Goal: Task Accomplishment & Management: Use online tool/utility

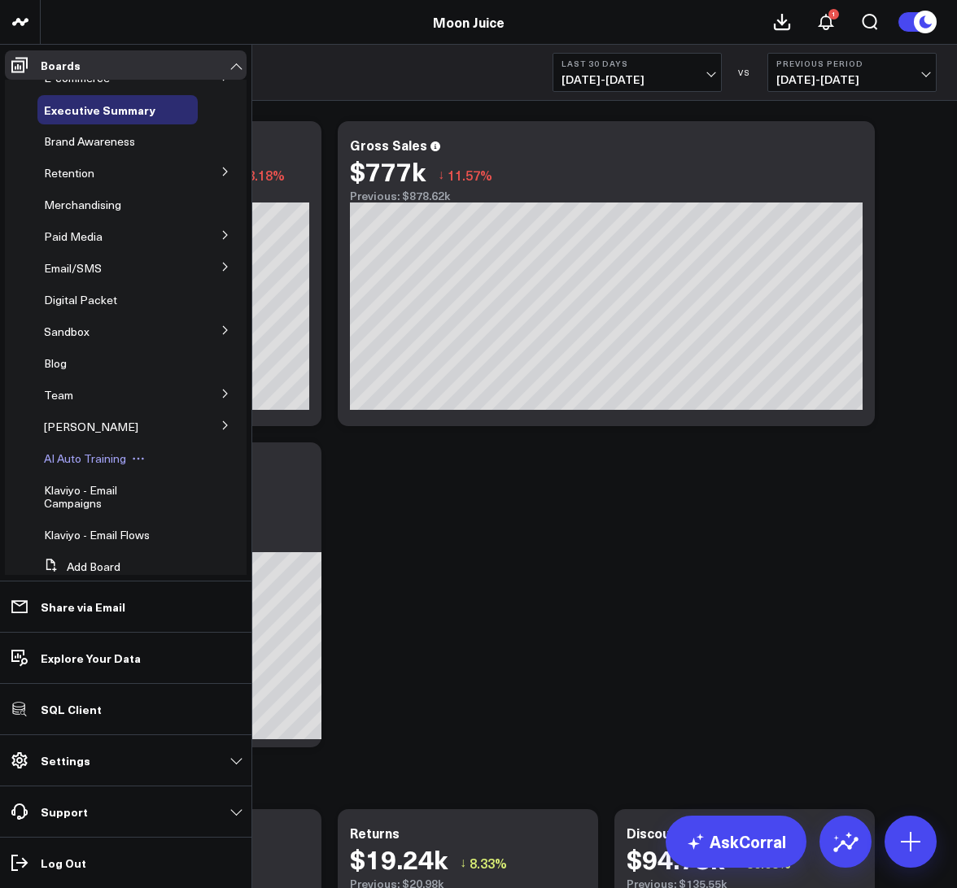
scroll to position [25, 0]
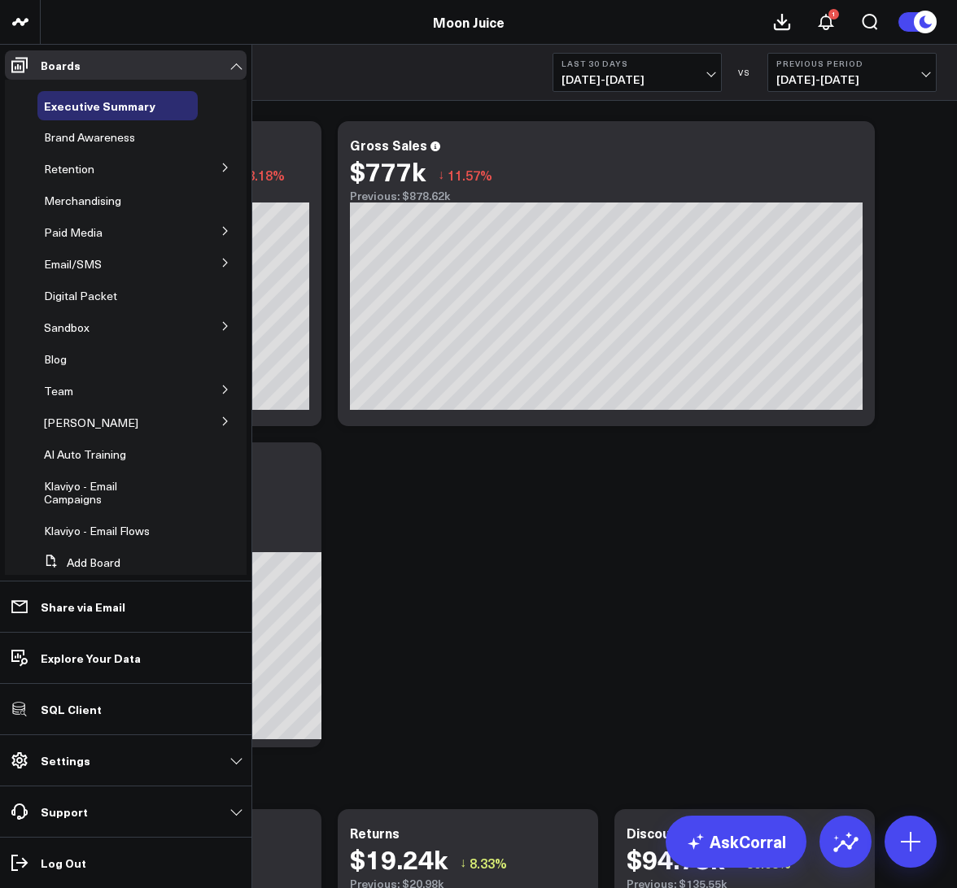
click at [220, 261] on icon at bounding box center [225, 263] width 10 height 10
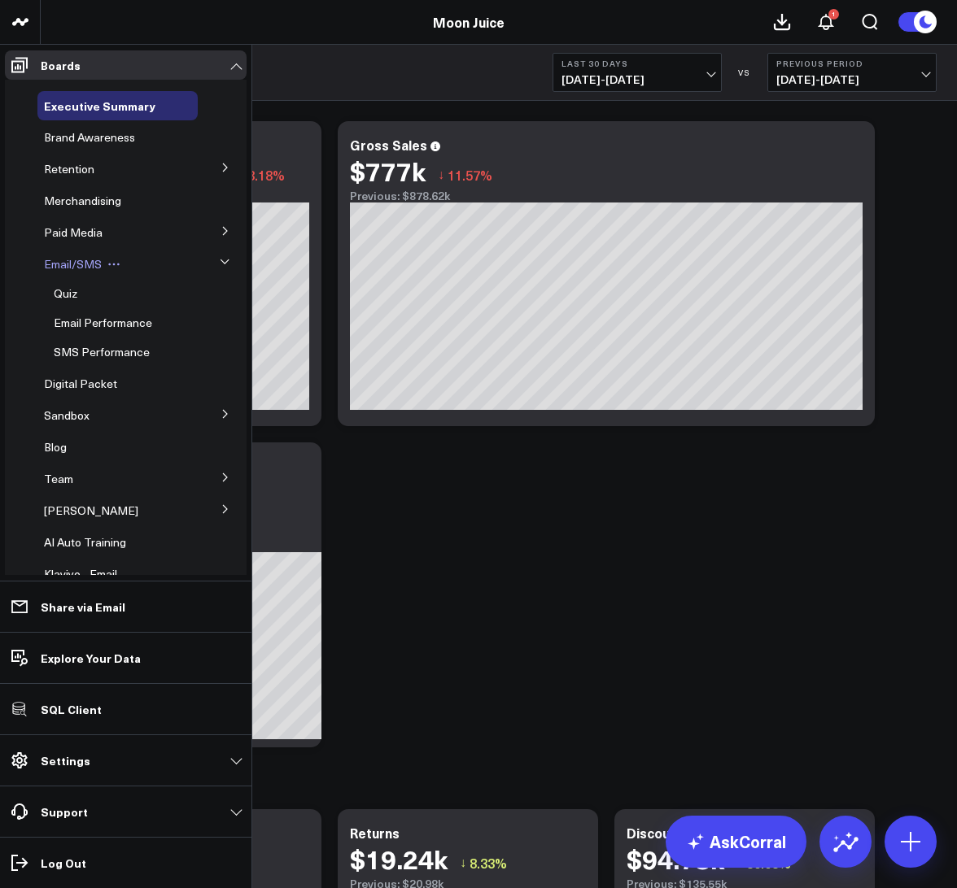
click at [72, 259] on span "Email/SMS" at bounding box center [73, 263] width 58 height 15
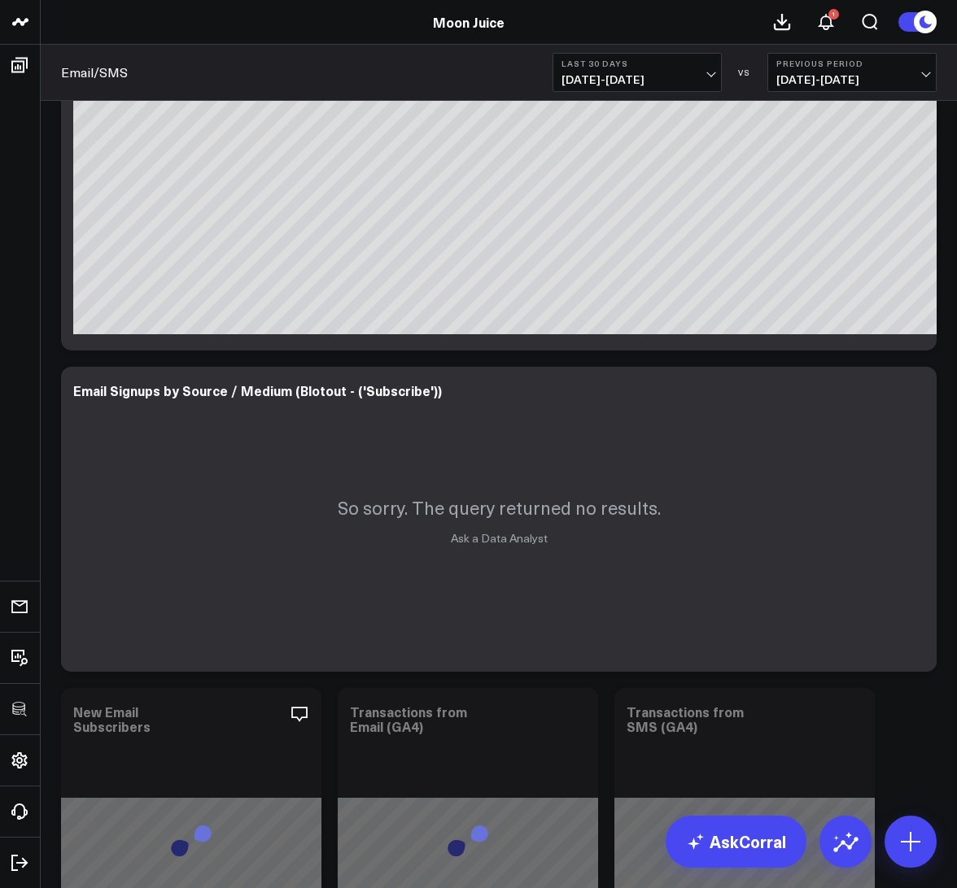
scroll to position [523, 0]
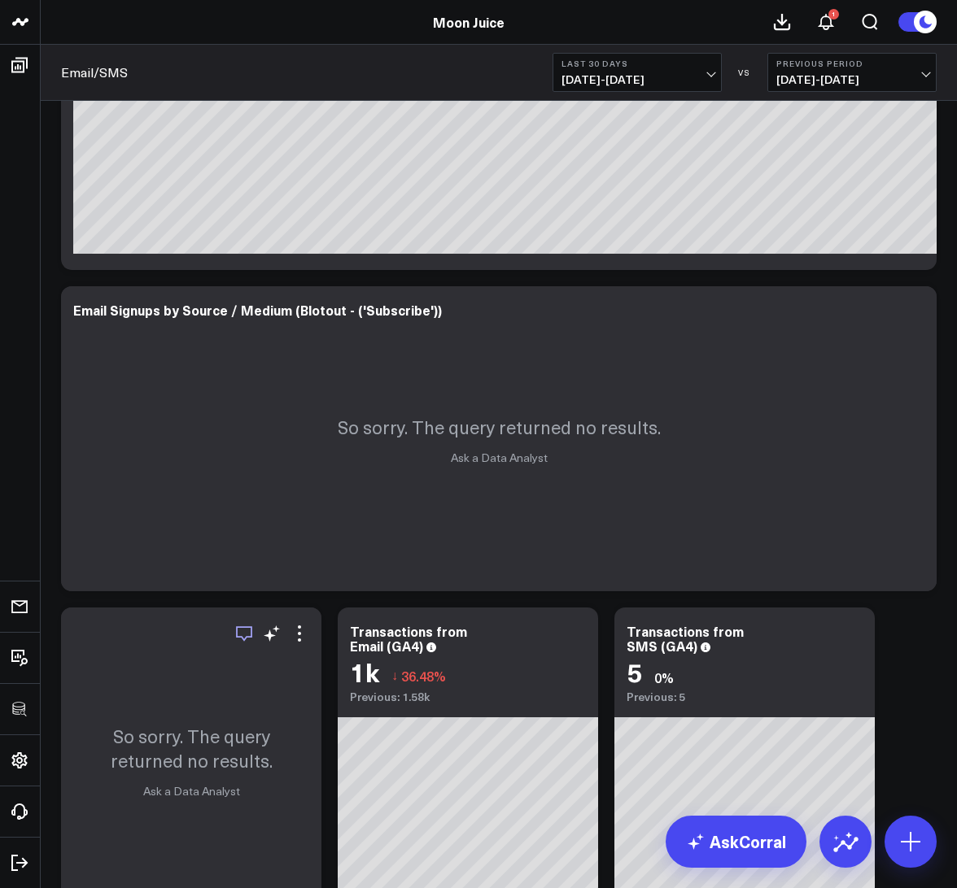
click at [240, 637] on icon "button" at bounding box center [244, 633] width 16 height 15
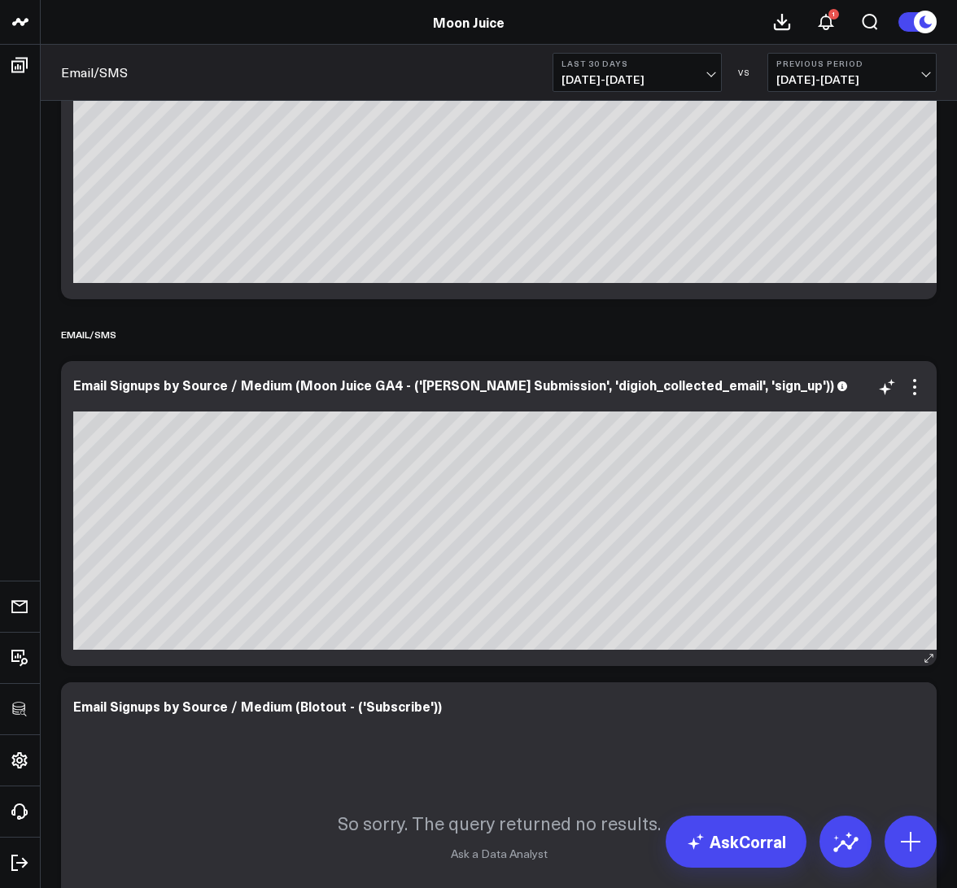
scroll to position [0, 215]
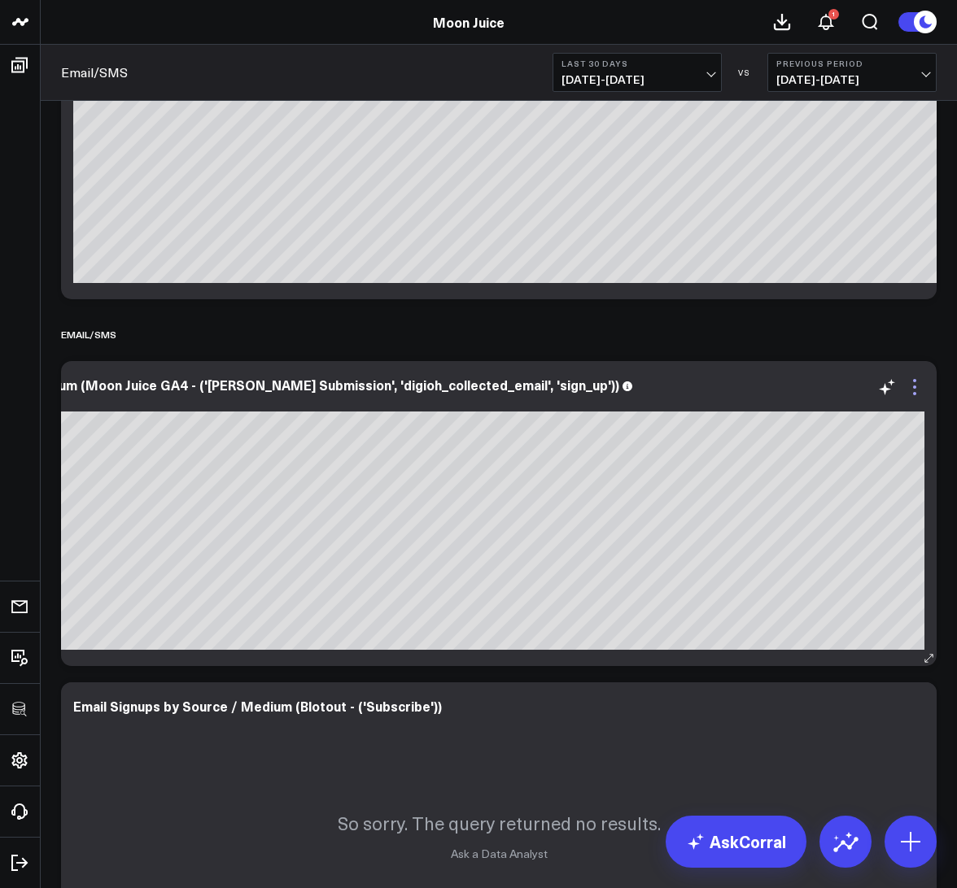
click at [918, 383] on icon at bounding box center [915, 387] width 20 height 20
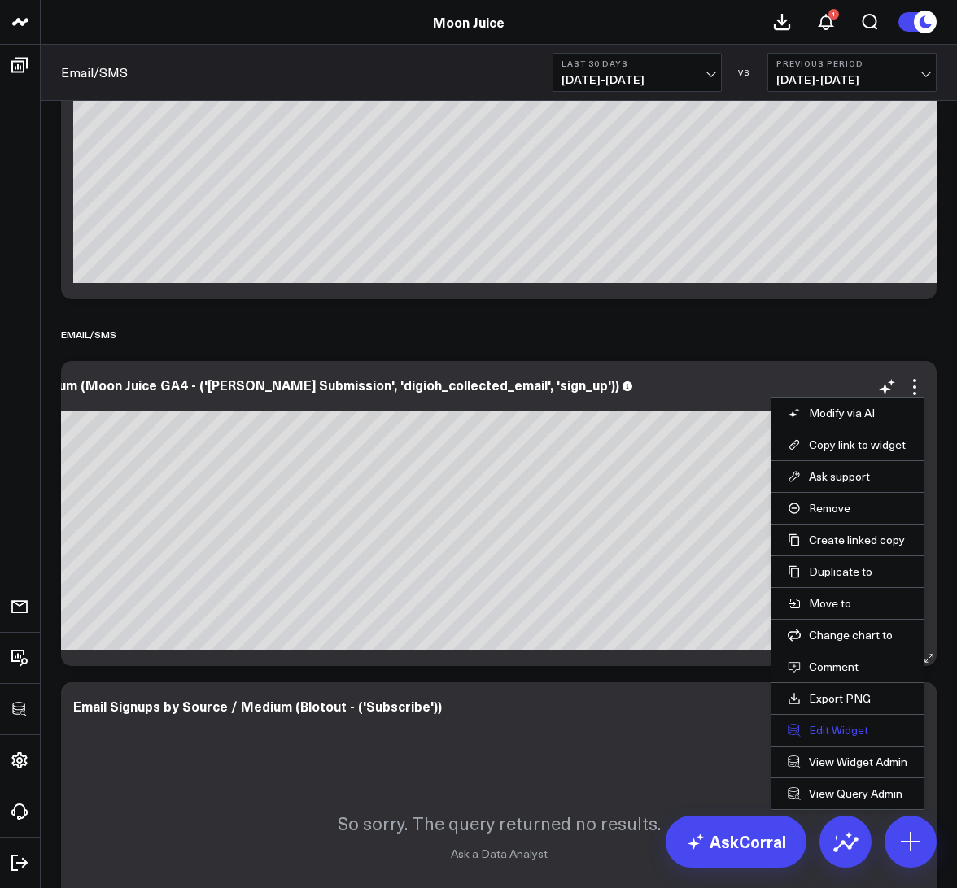
click at [831, 726] on button "Edit Widget" at bounding box center [847, 730] width 120 height 15
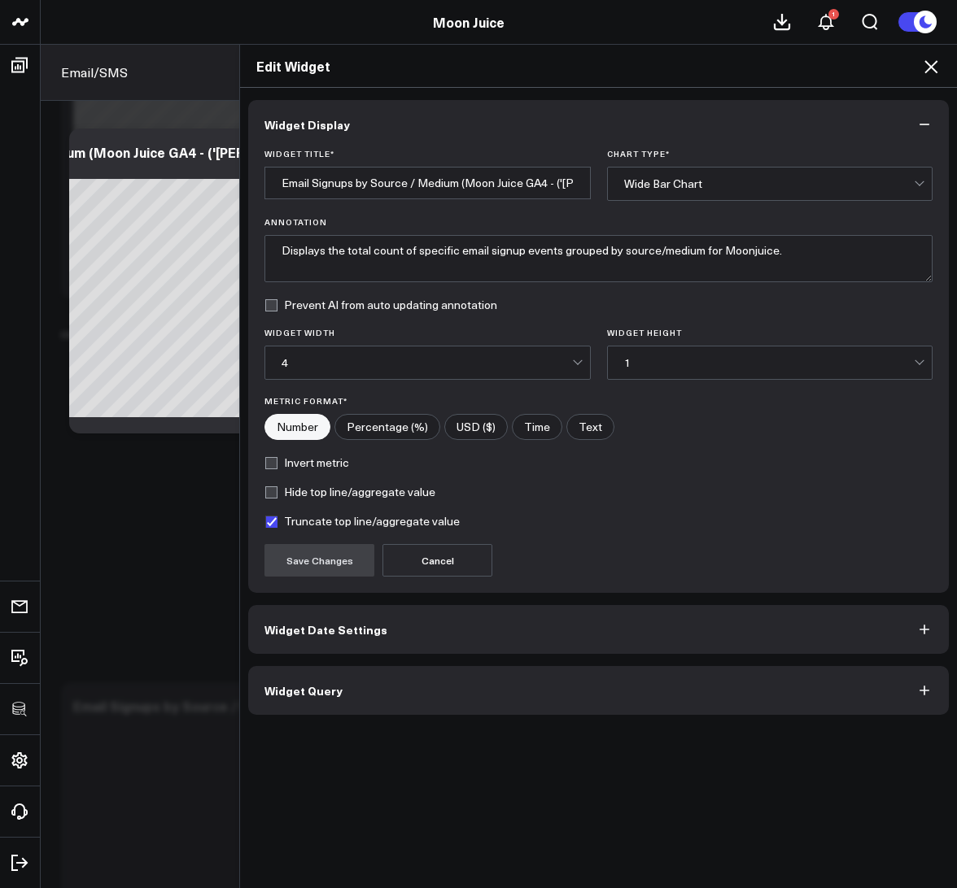
click at [443, 701] on button "Widget Query" at bounding box center [598, 690] width 700 height 49
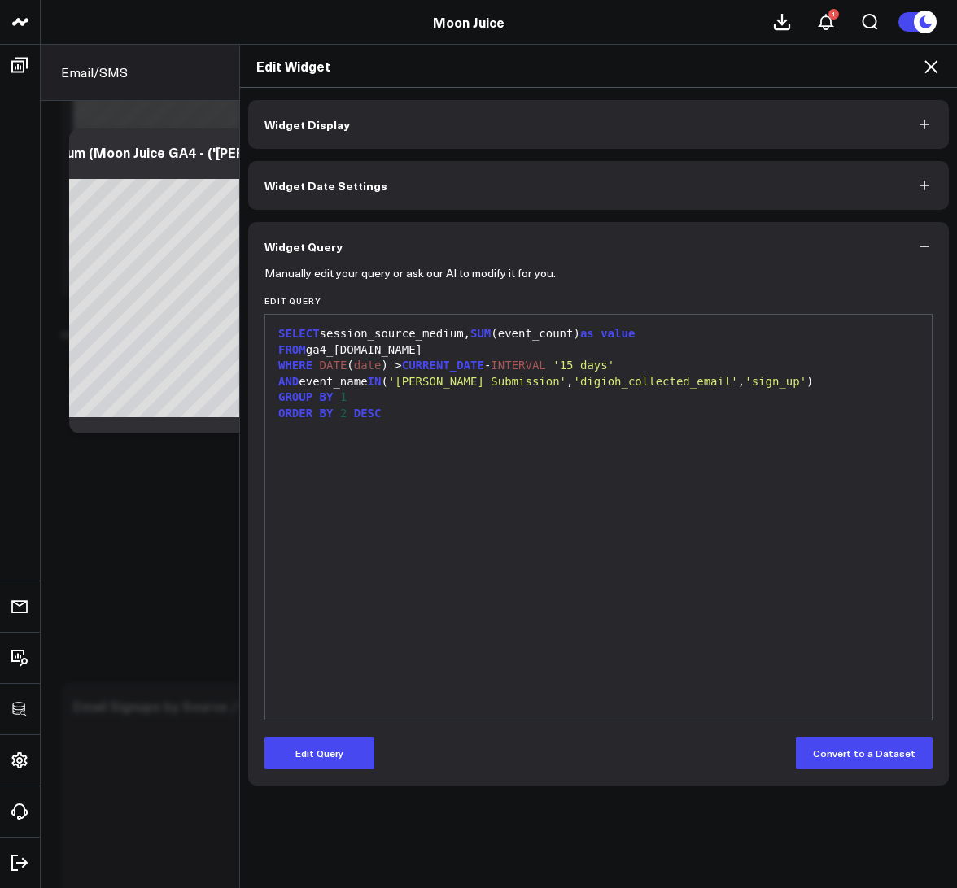
click at [676, 382] on span "'digioh_collected_email'" at bounding box center [655, 381] width 164 height 13
click at [674, 412] on div "ORDER BY 2 DESC" at bounding box center [598, 414] width 650 height 16
click at [935, 69] on icon at bounding box center [931, 67] width 20 height 20
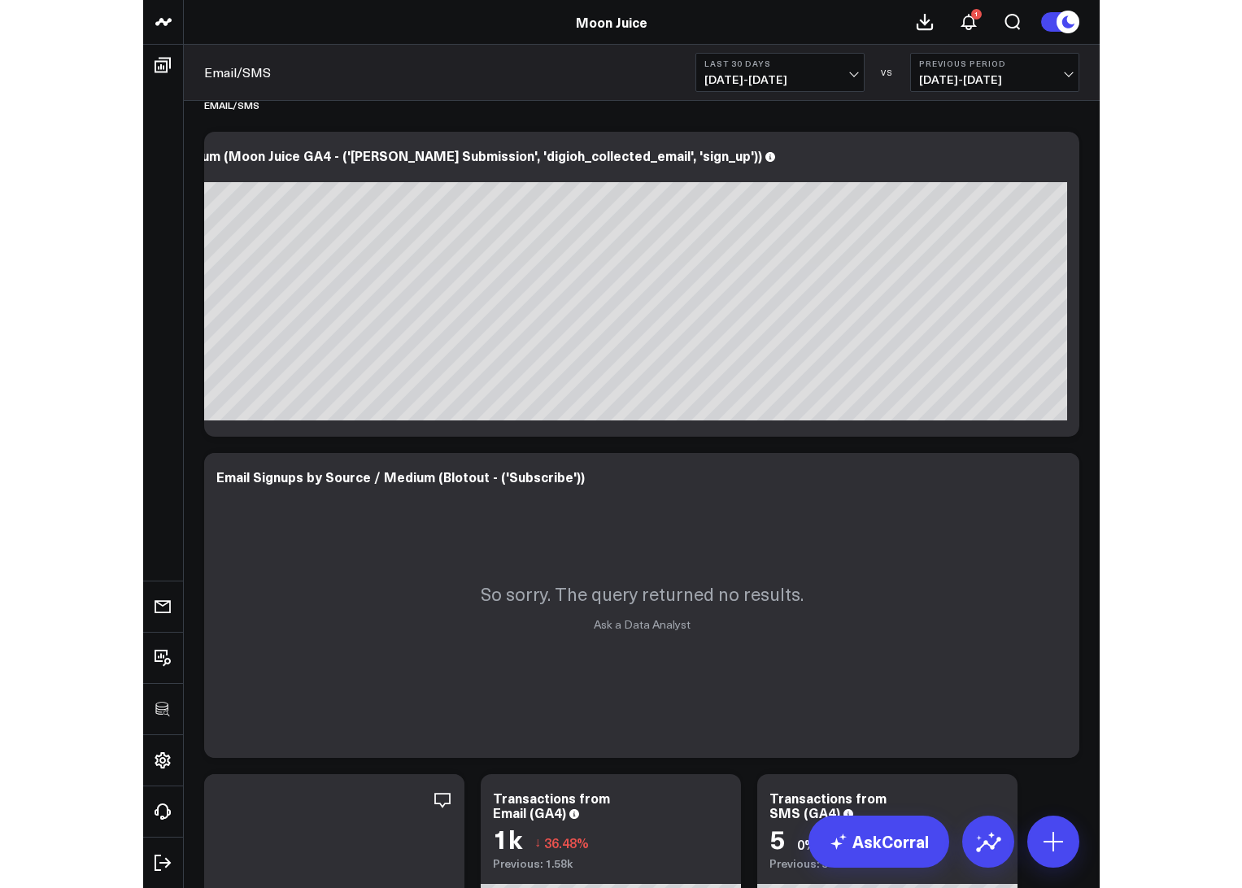
scroll to position [357, 0]
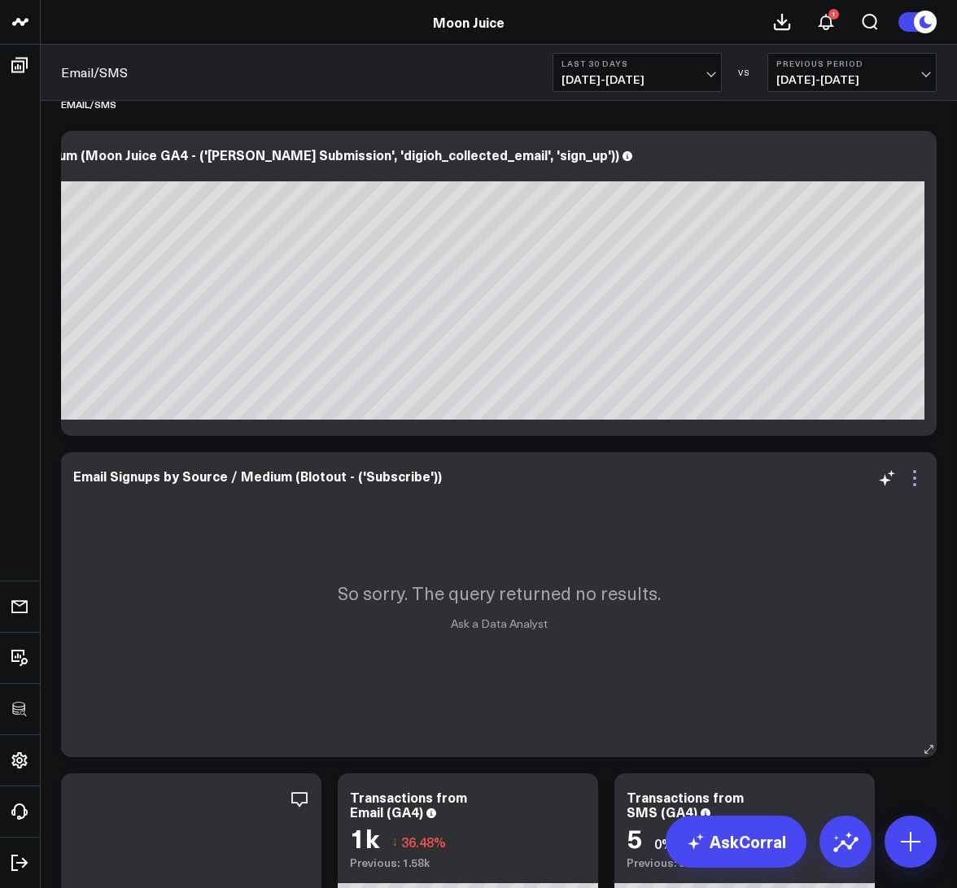
click at [916, 475] on icon at bounding box center [915, 479] width 20 height 20
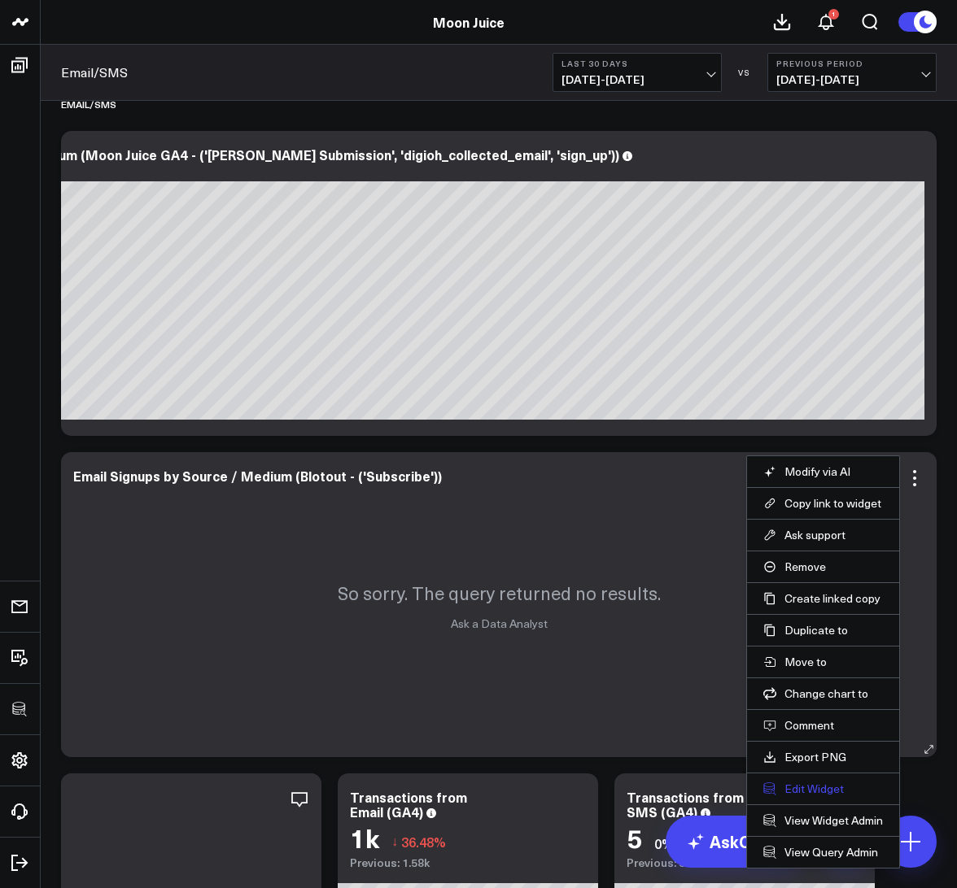
click at [805, 782] on button "Edit Widget" at bounding box center [823, 789] width 120 height 15
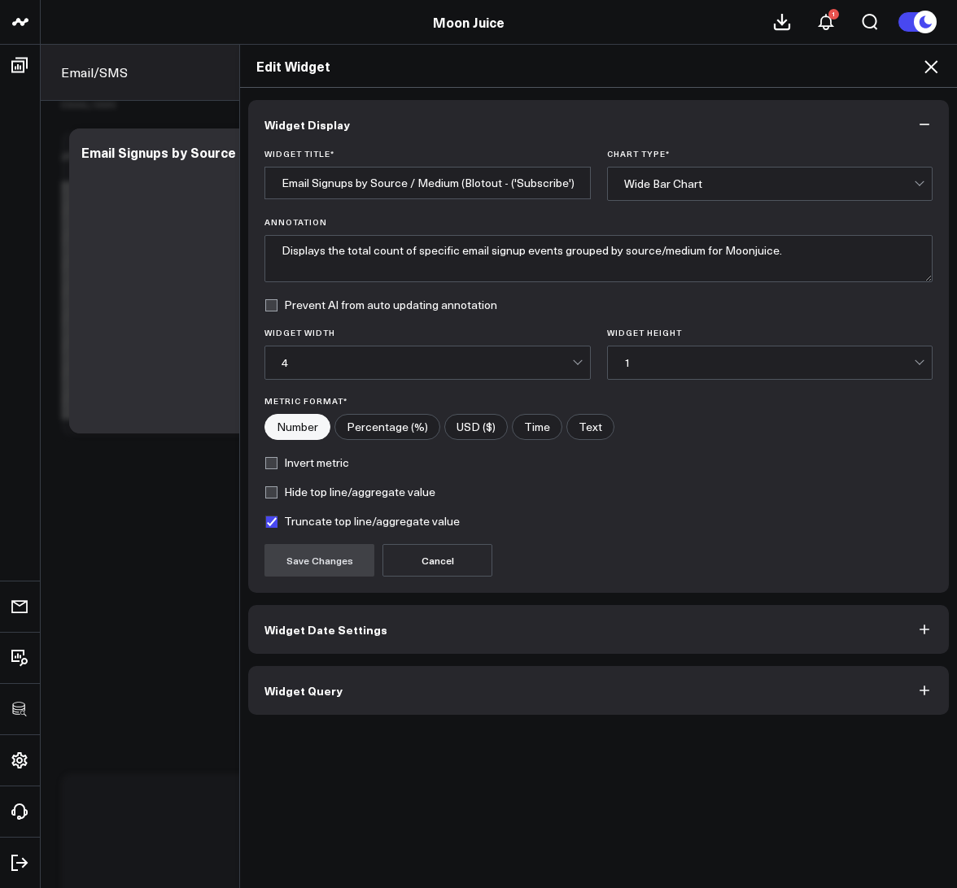
click at [697, 706] on button "Widget Query" at bounding box center [598, 690] width 700 height 49
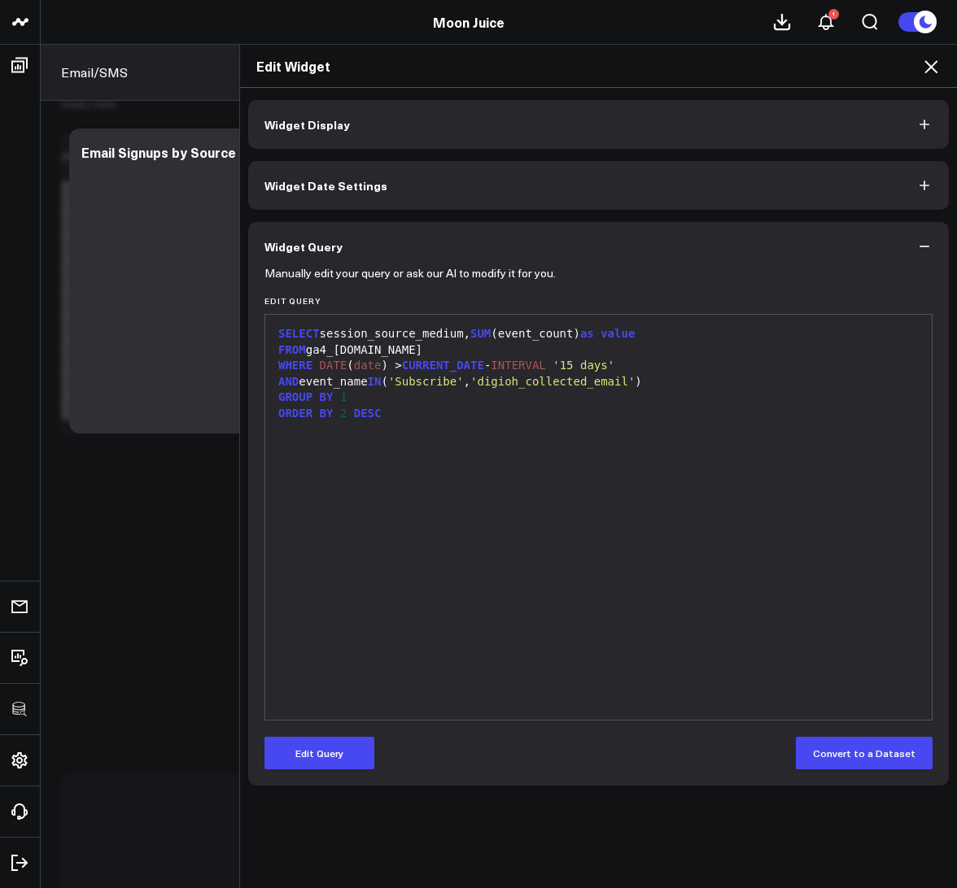
click at [944, 80] on div "Edit Widget" at bounding box center [598, 66] width 717 height 43
click at [940, 71] on div "Edit Widget" at bounding box center [598, 66] width 717 height 43
click at [927, 68] on icon at bounding box center [931, 67] width 20 height 20
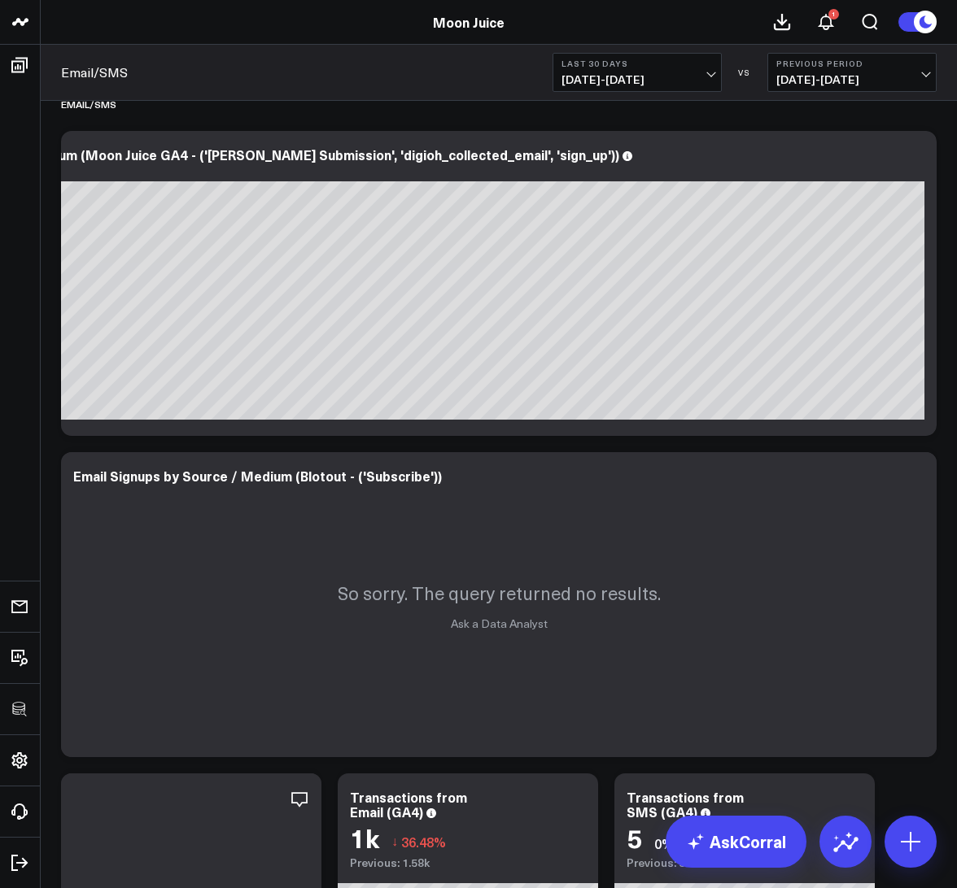
click at [630, 81] on span "[DATE] - [DATE]" at bounding box center [636, 79] width 151 height 13
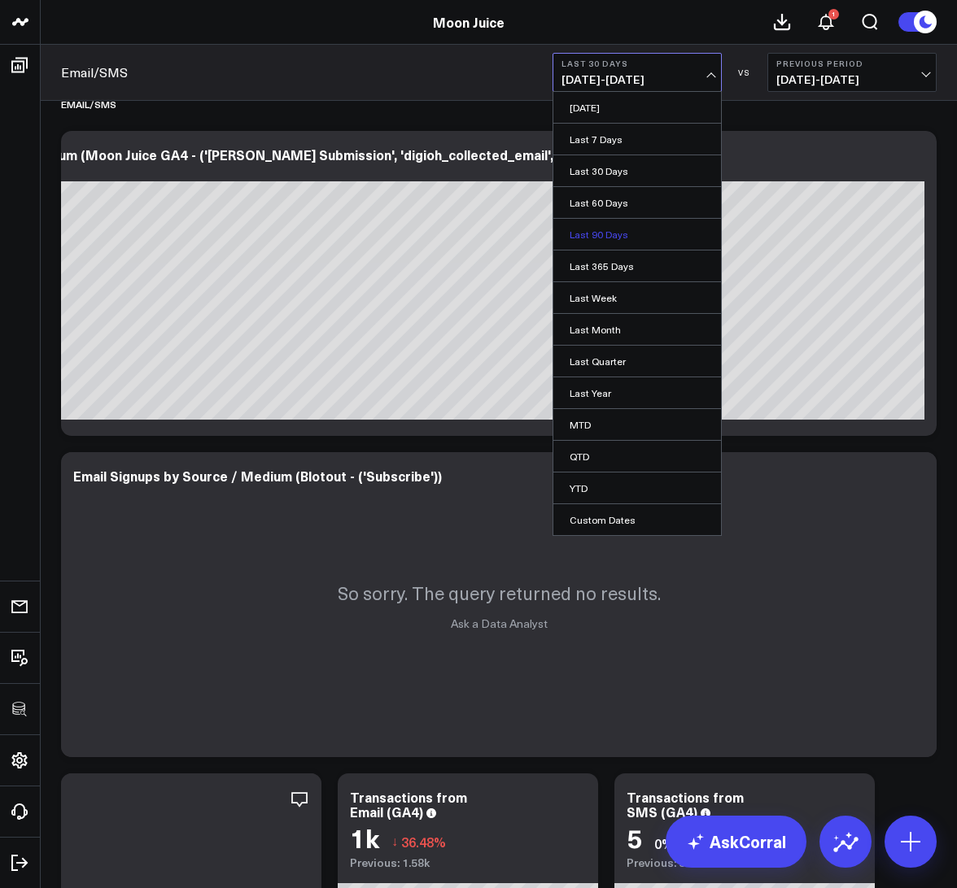
click at [602, 235] on link "Last 90 Days" at bounding box center [637, 234] width 168 height 31
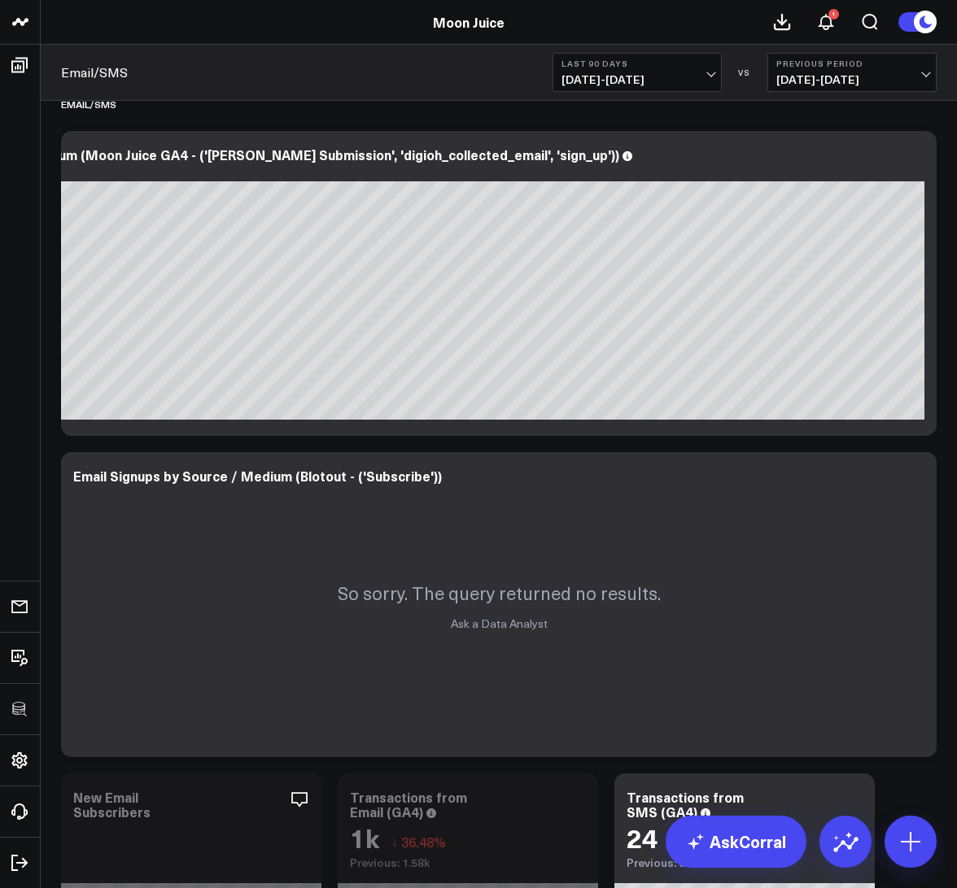
click at [622, 85] on span "[DATE] - [DATE]" at bounding box center [636, 79] width 151 height 13
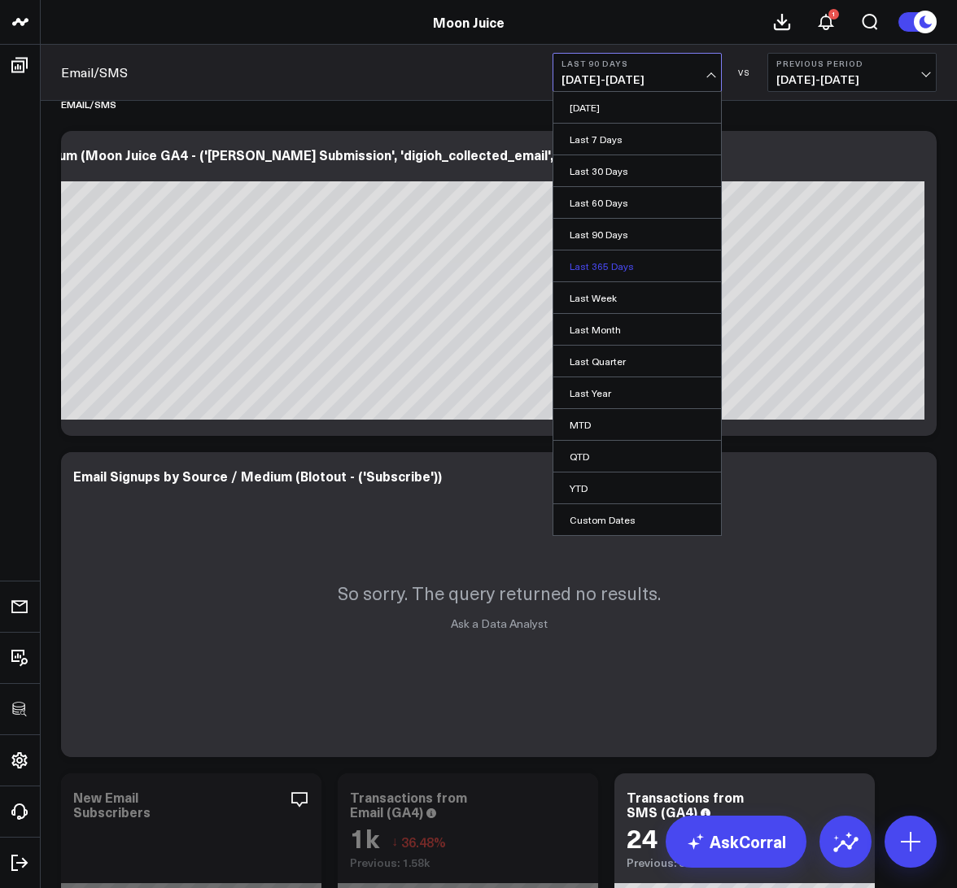
click at [595, 275] on link "Last 365 Days" at bounding box center [637, 266] width 168 height 31
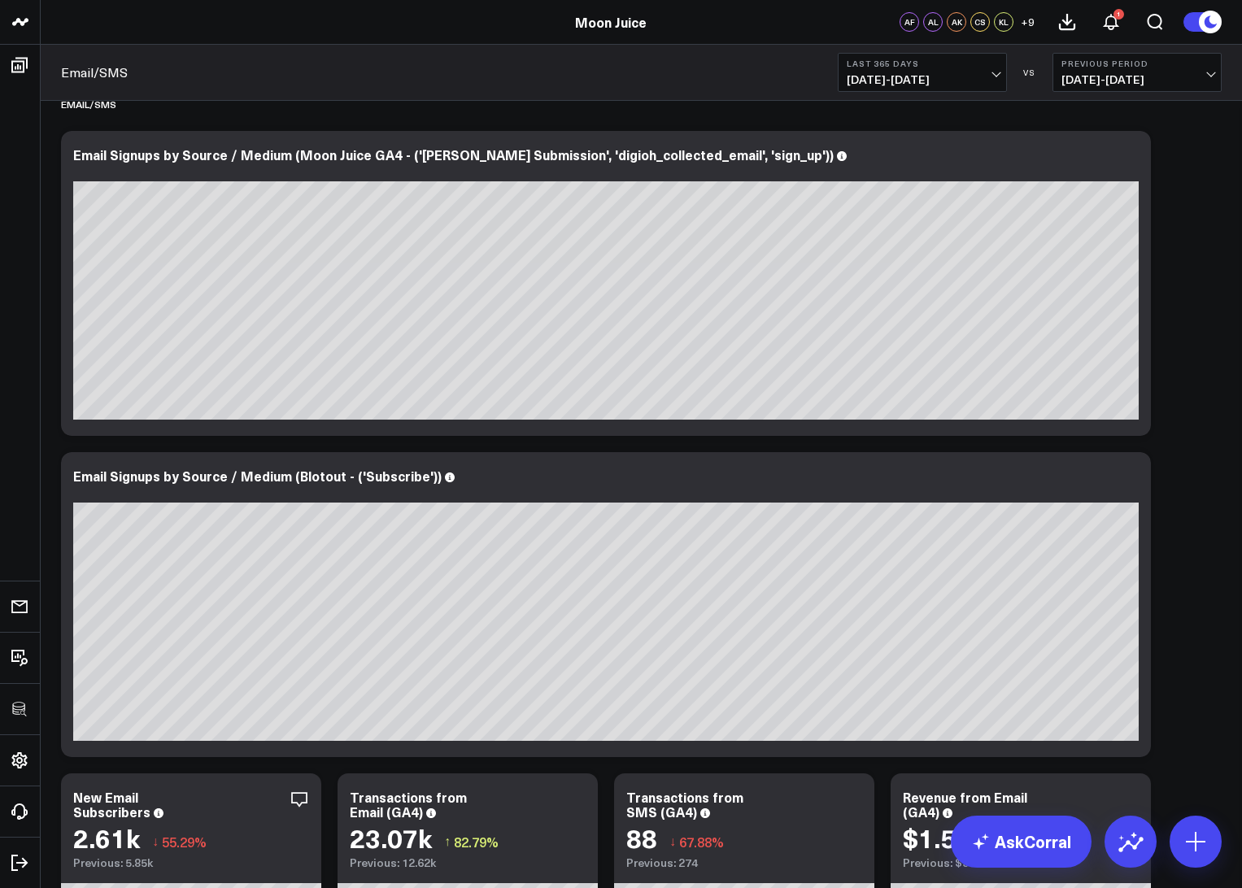
click at [956, 84] on span "[DATE] - [DATE]" at bounding box center [922, 79] width 151 height 13
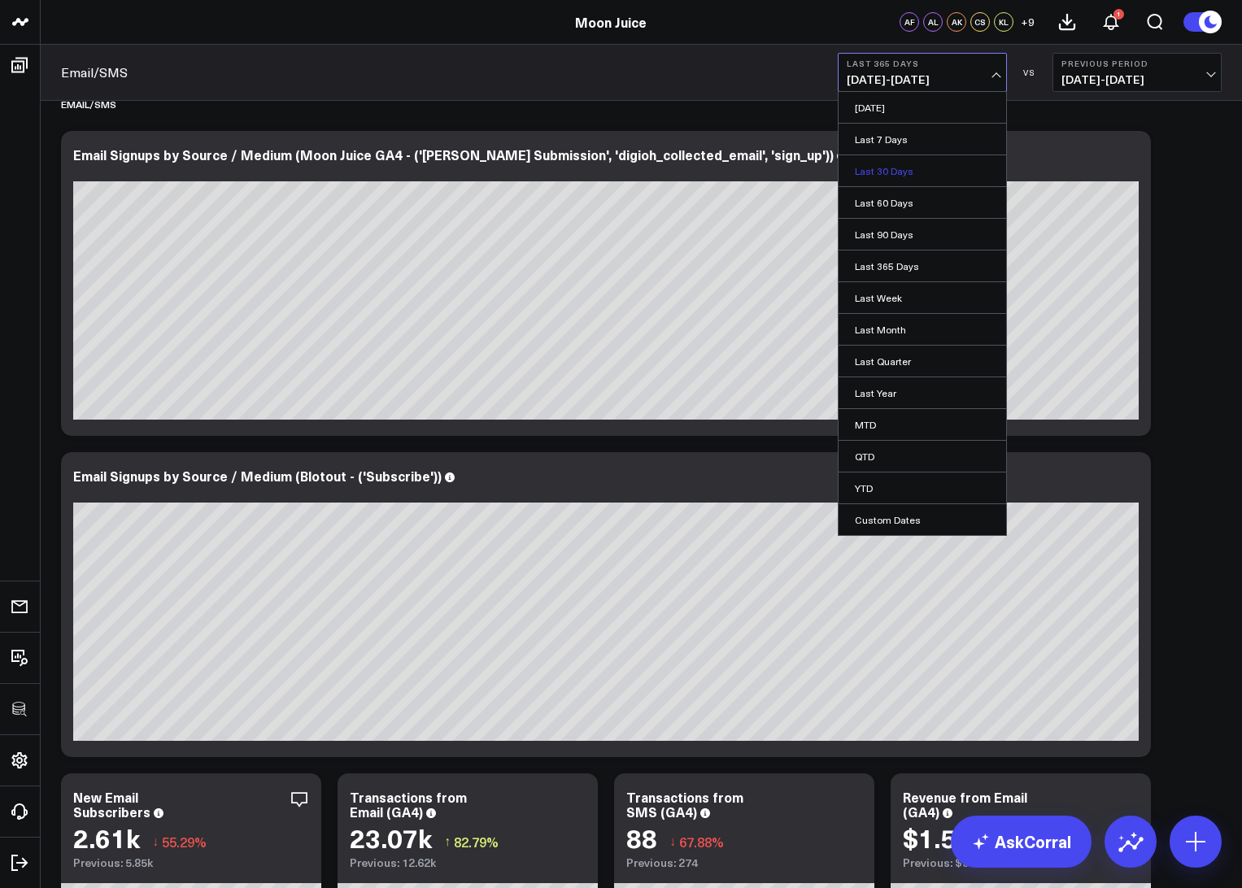
click at [885, 174] on link "Last 30 Days" at bounding box center [923, 170] width 168 height 31
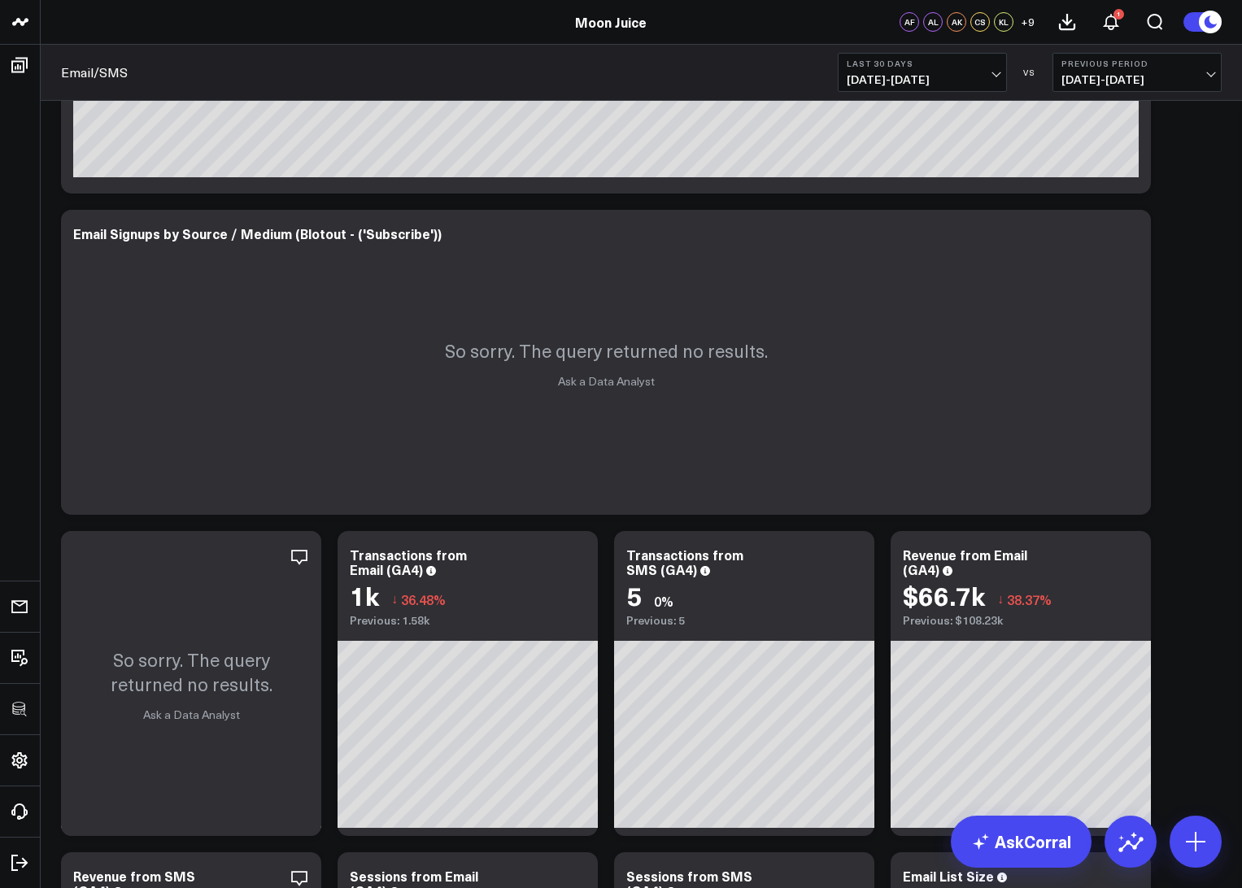
scroll to position [600, 0]
click at [298, 560] on icon at bounding box center [300, 557] width 20 height 20
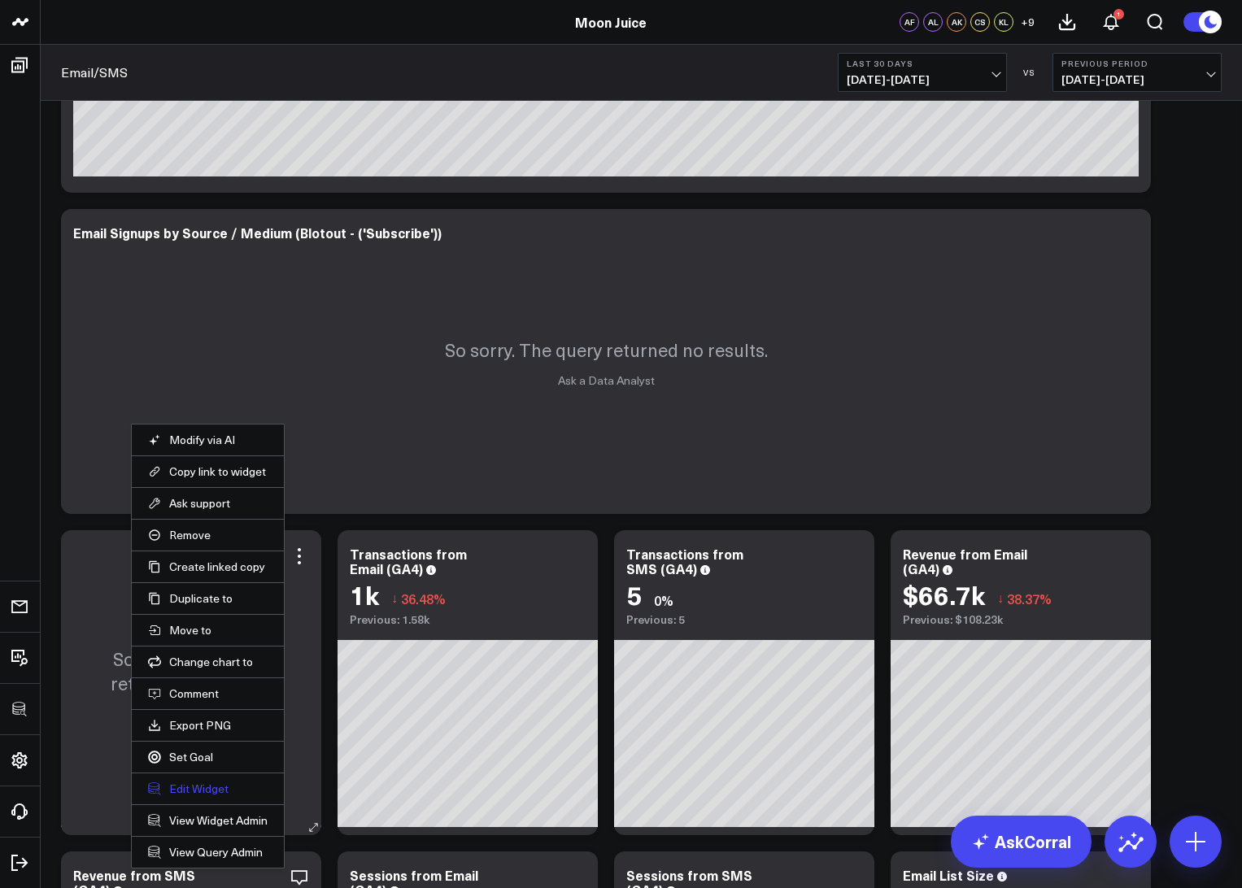
click at [212, 790] on button "Edit Widget" at bounding box center [208, 789] width 120 height 15
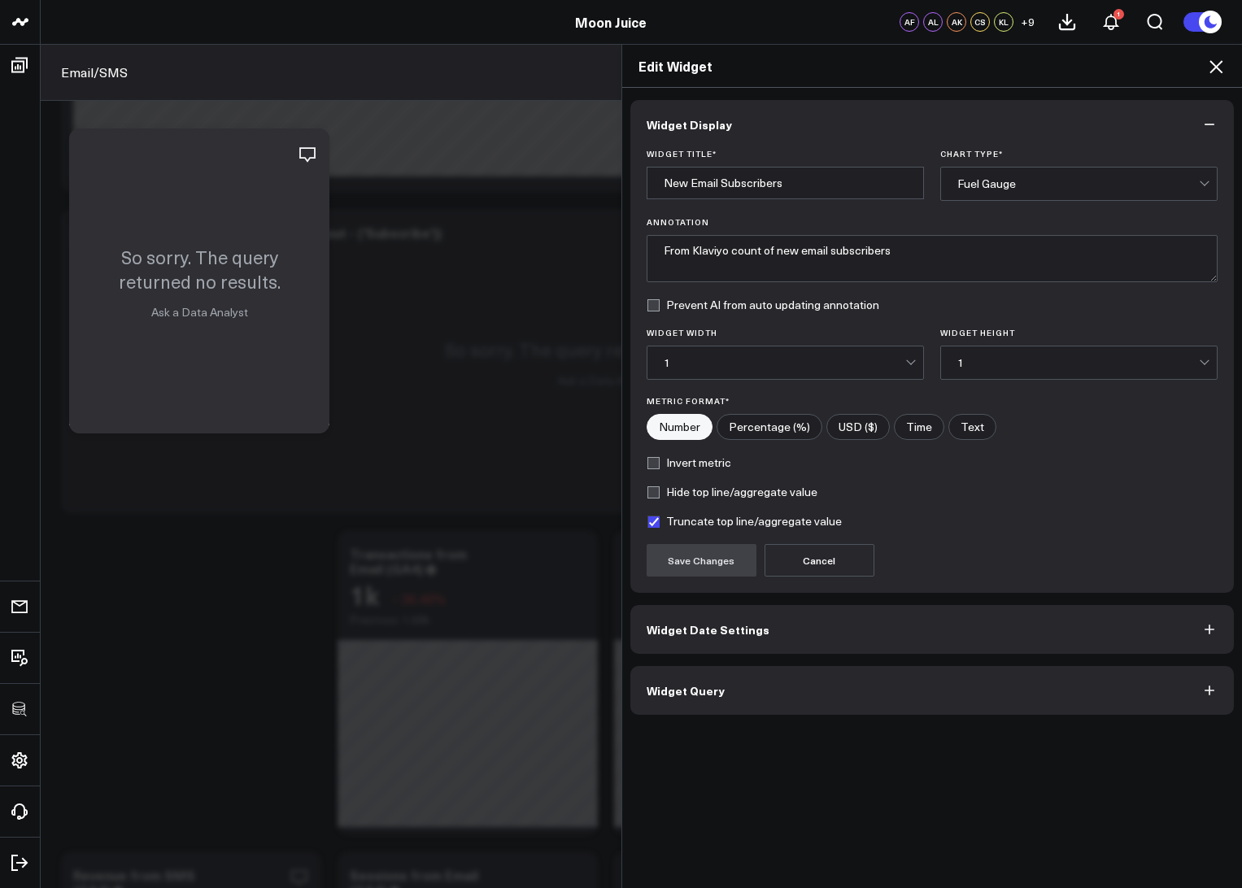
click at [658, 696] on span "Widget Query" at bounding box center [686, 690] width 78 height 13
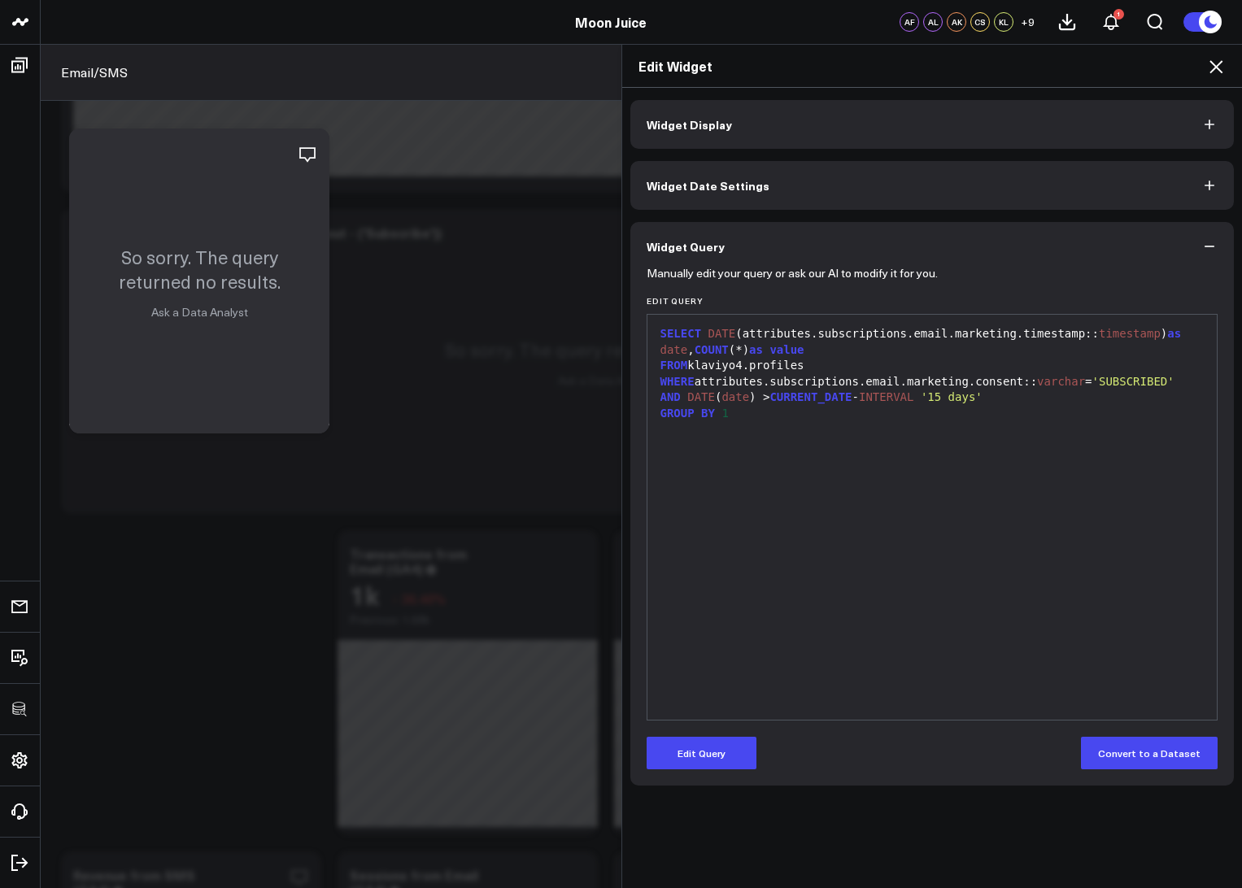
click at [722, 125] on span "Widget Display" at bounding box center [689, 124] width 85 height 13
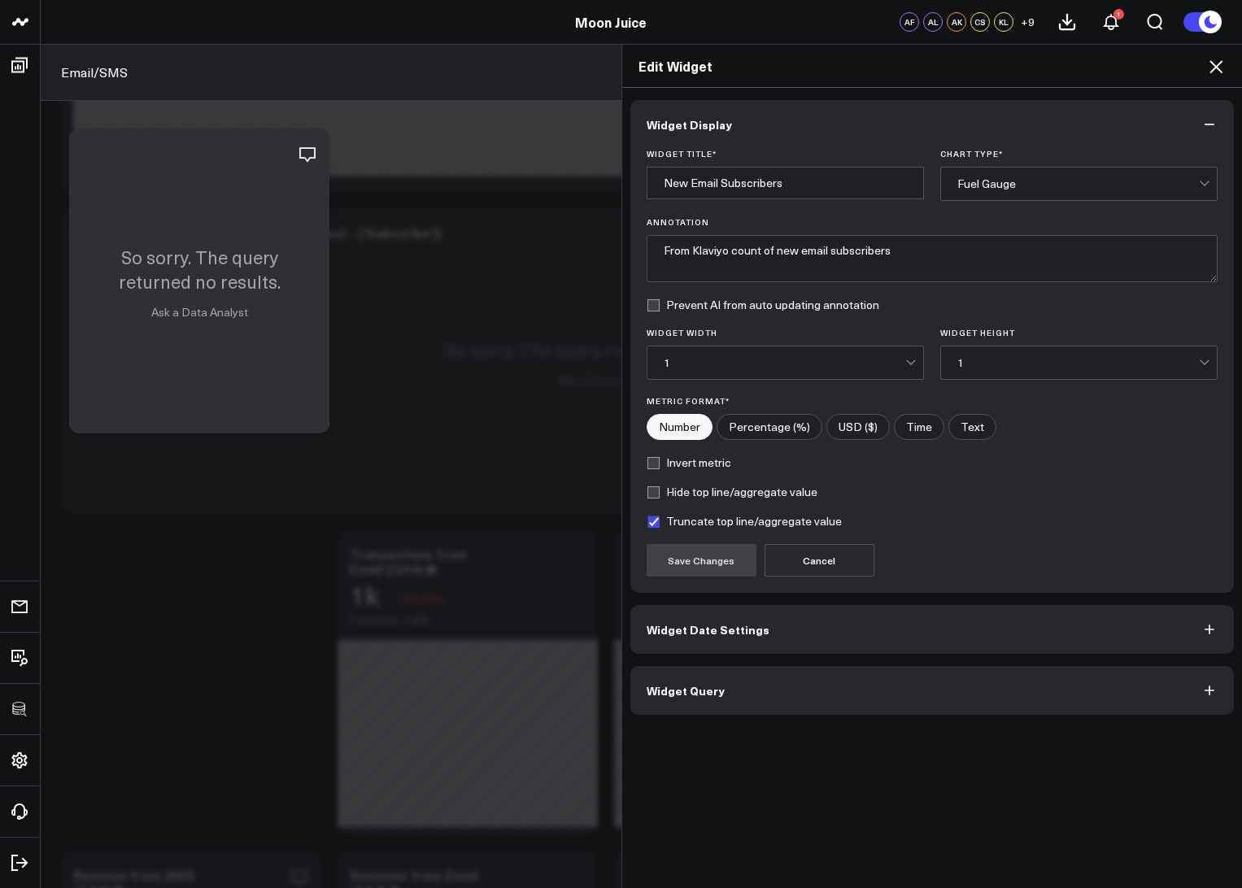
click at [730, 666] on button "Widget Query" at bounding box center [932, 690] width 604 height 49
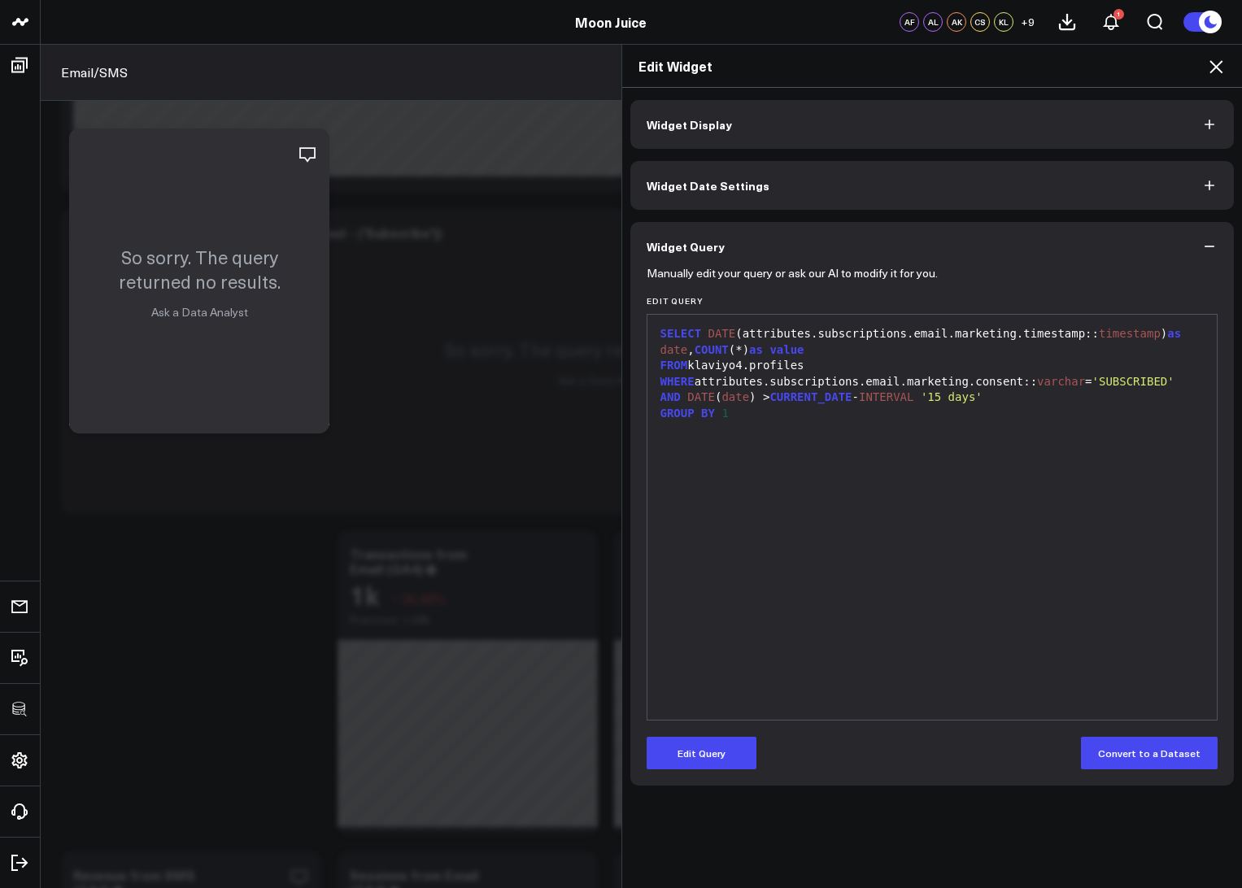
click at [956, 72] on icon at bounding box center [1216, 67] width 20 height 20
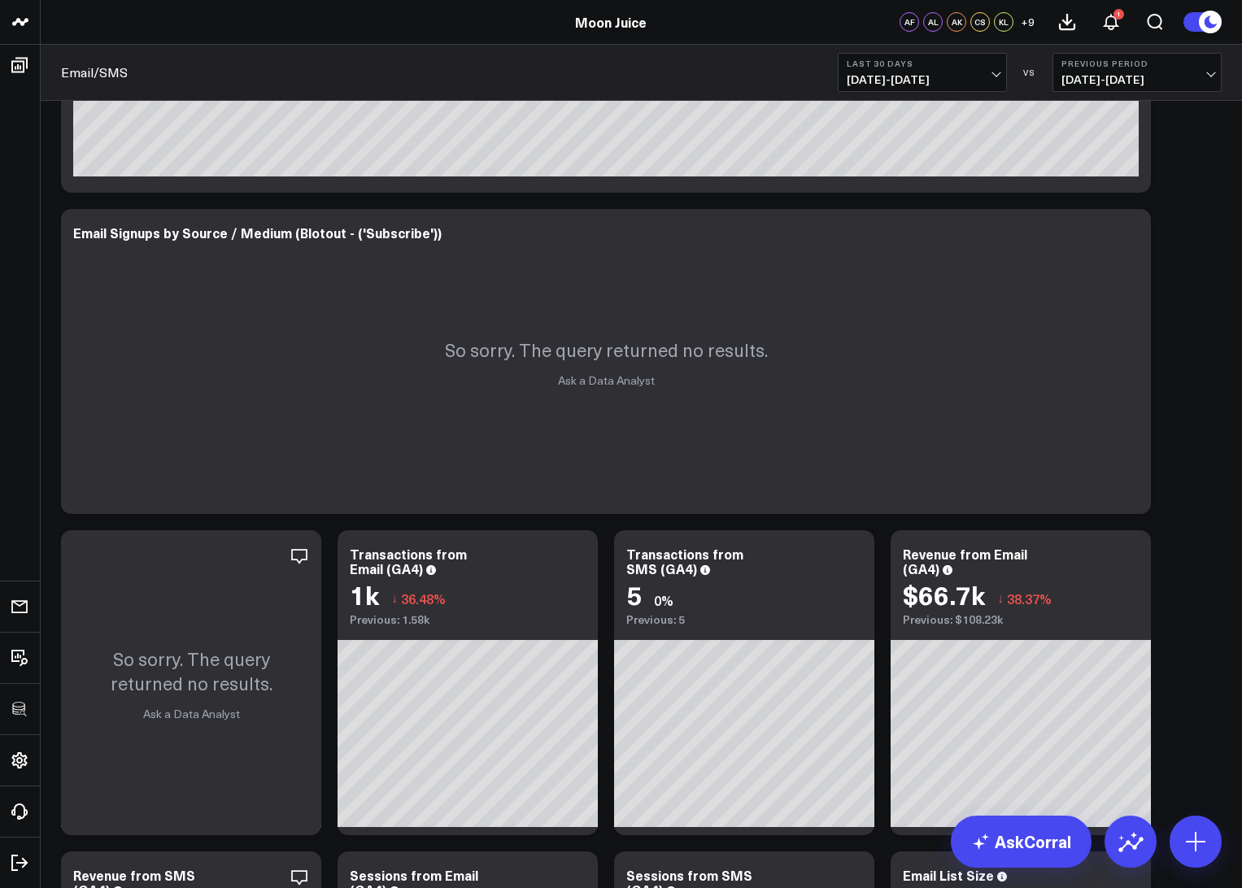
click at [917, 60] on b "Last 30 Days" at bounding box center [922, 64] width 151 height 10
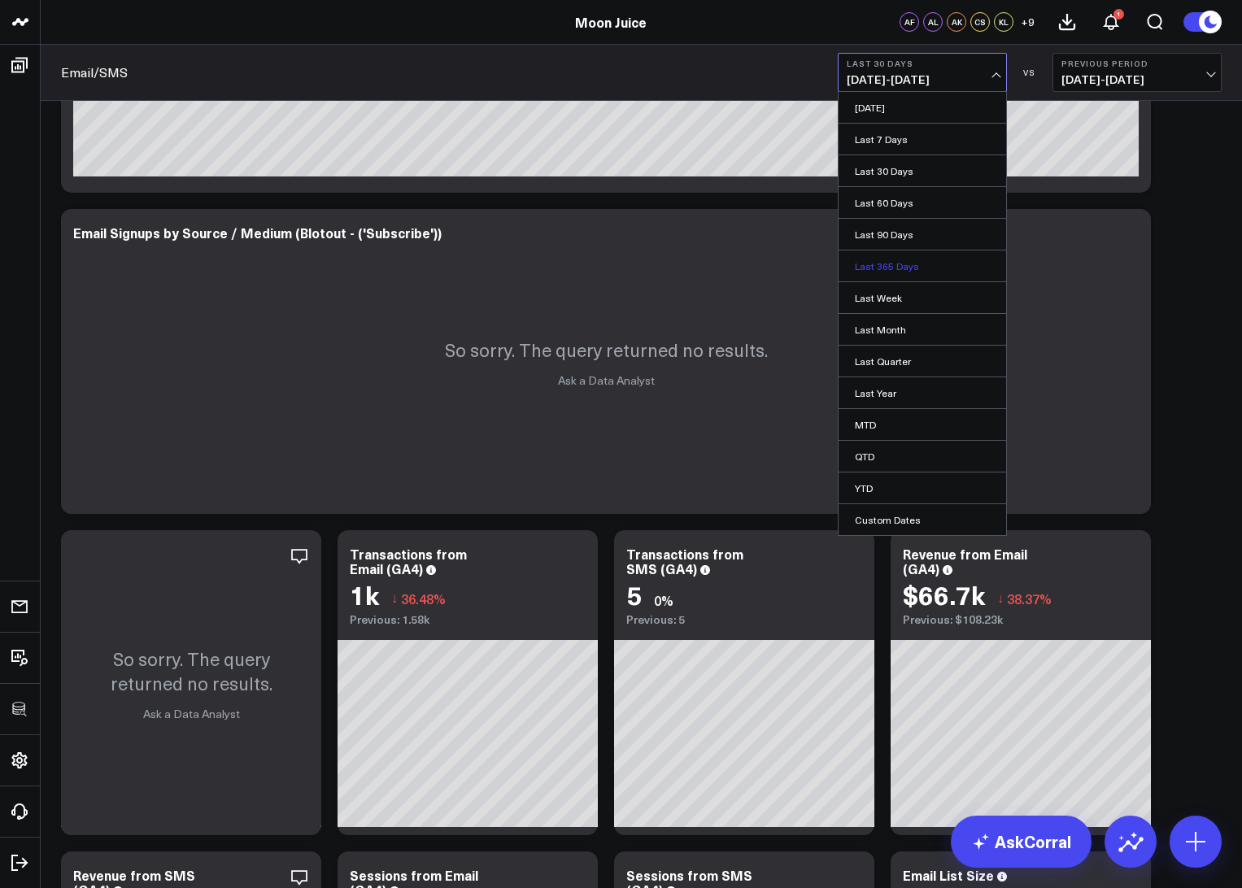
click at [883, 264] on link "Last 365 Days" at bounding box center [923, 266] width 168 height 31
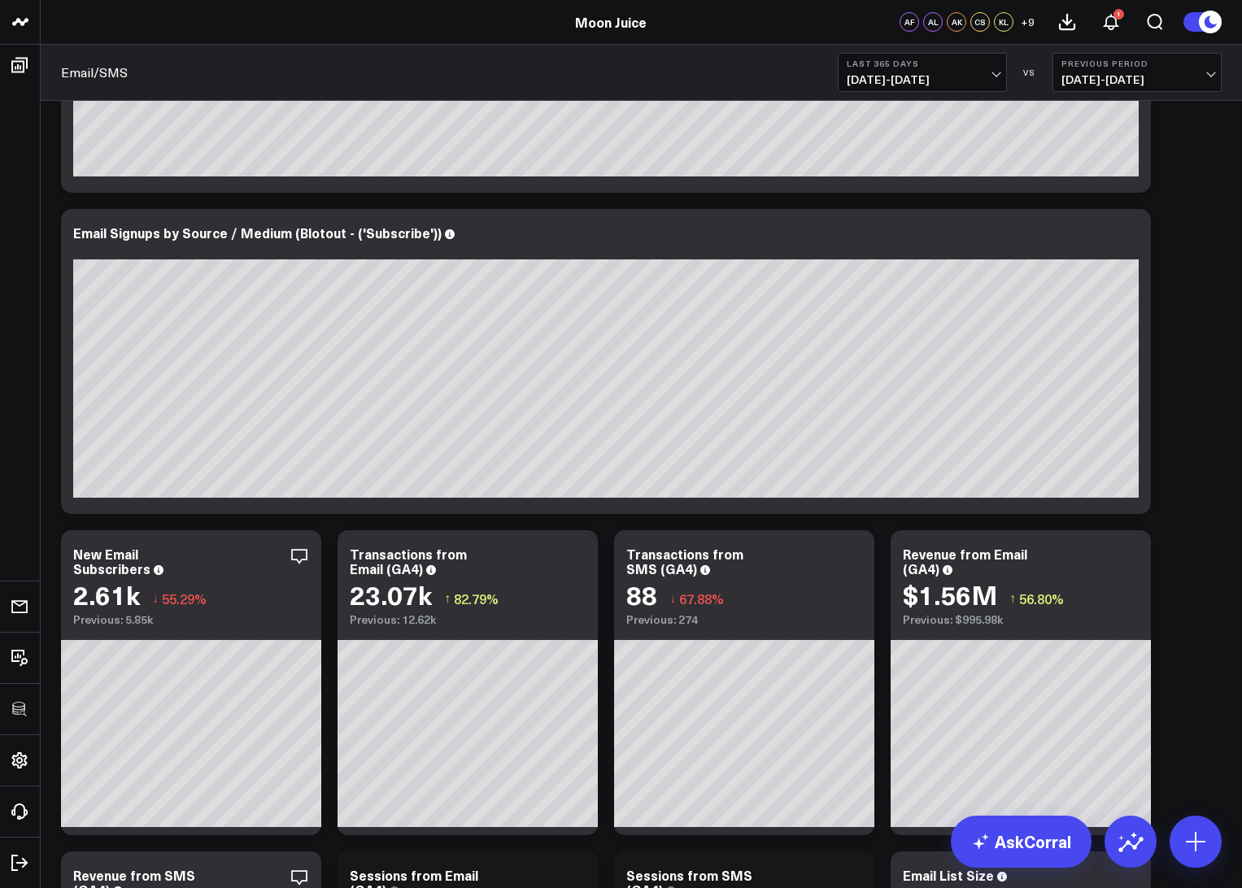
click at [915, 70] on button "Last 365 Days [DATE] - [DATE]" at bounding box center [922, 72] width 169 height 39
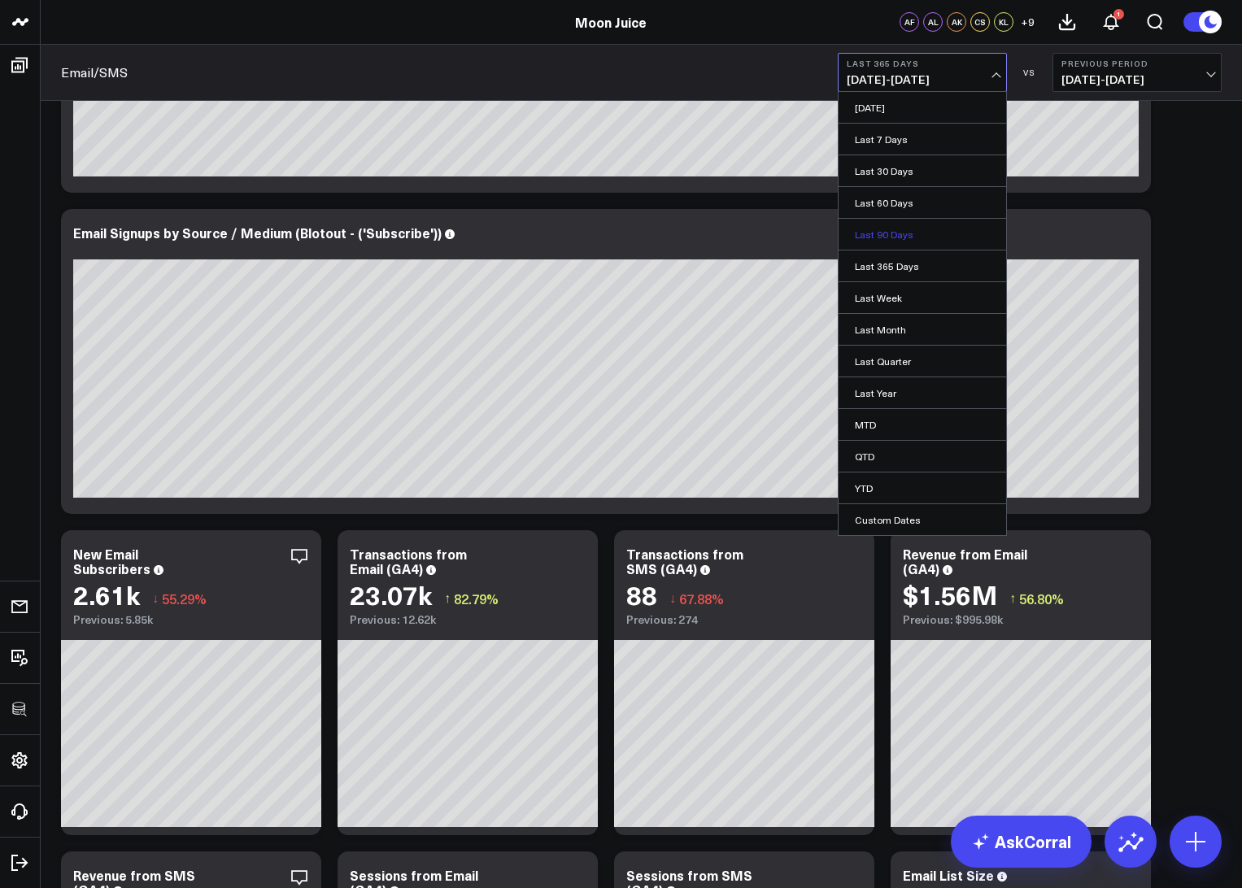
click at [887, 237] on link "Last 90 Days" at bounding box center [923, 234] width 168 height 31
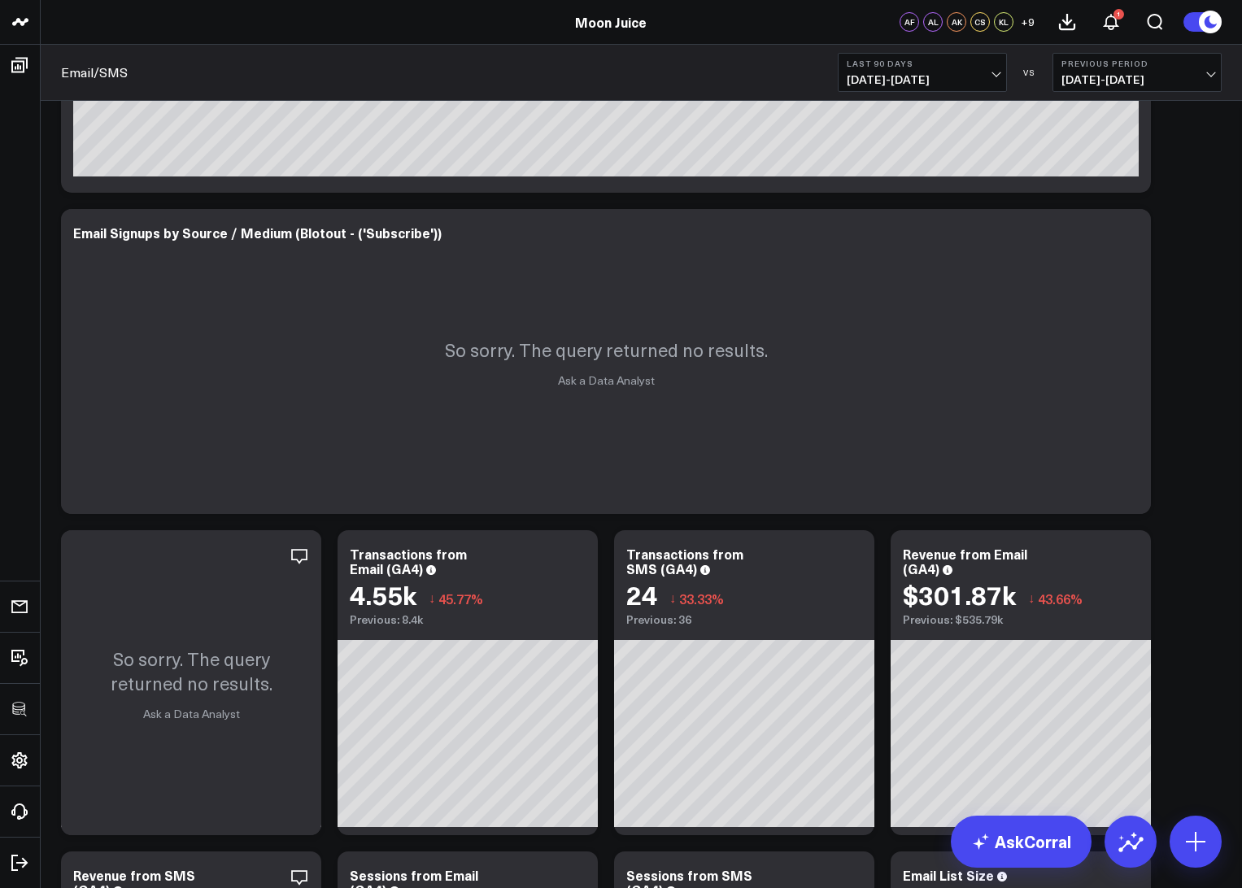
click at [888, 65] on b "Last 90 Days" at bounding box center [922, 64] width 151 height 10
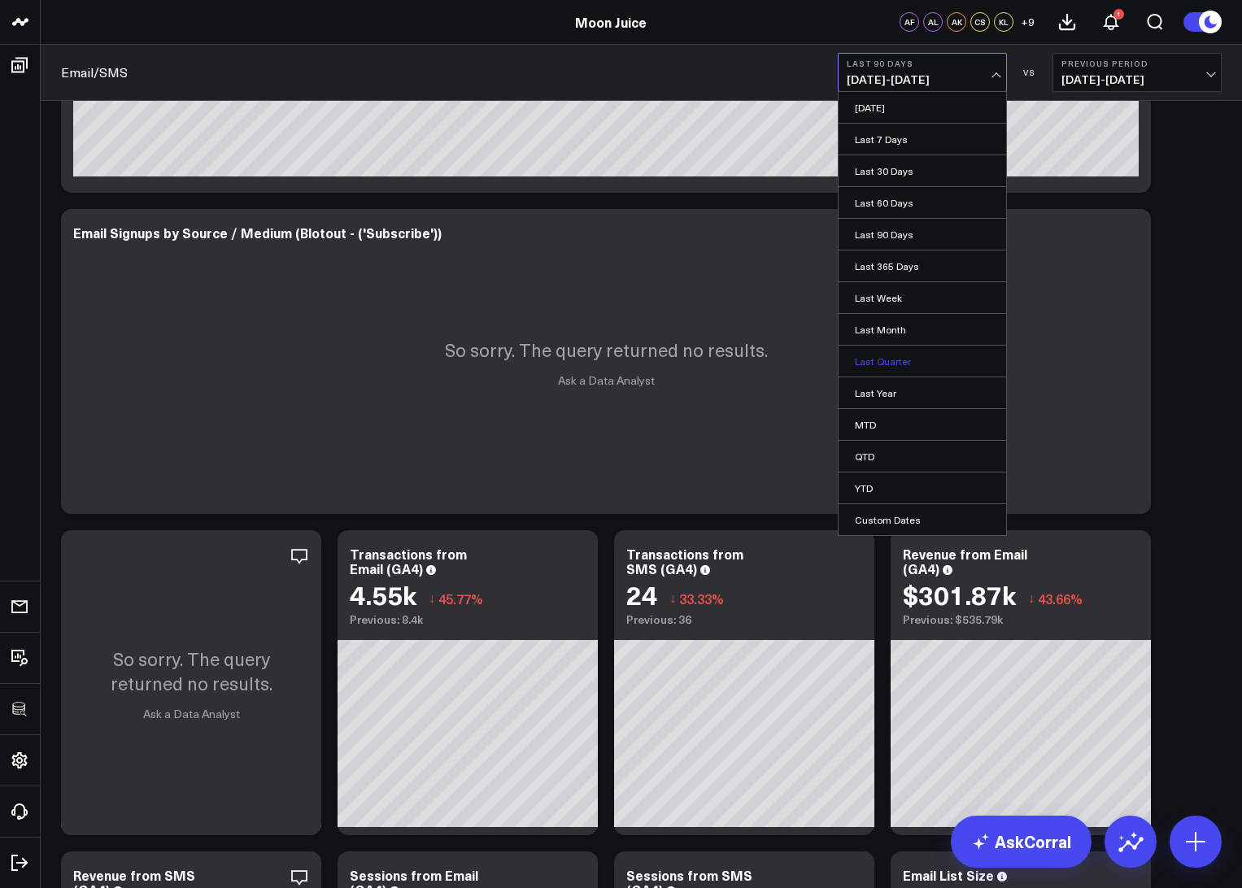
click at [886, 361] on link "Last Quarter" at bounding box center [923, 361] width 168 height 31
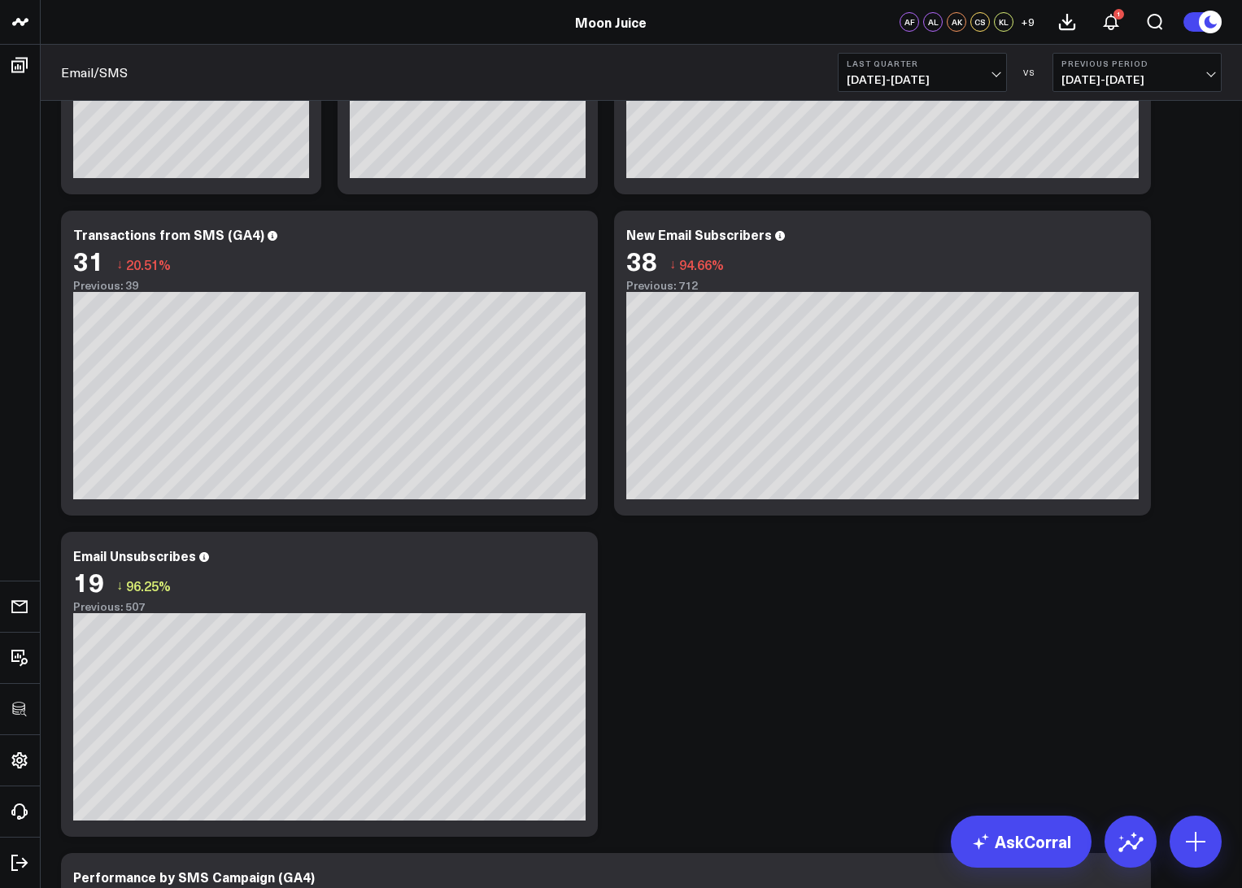
scroll to position [1878, 0]
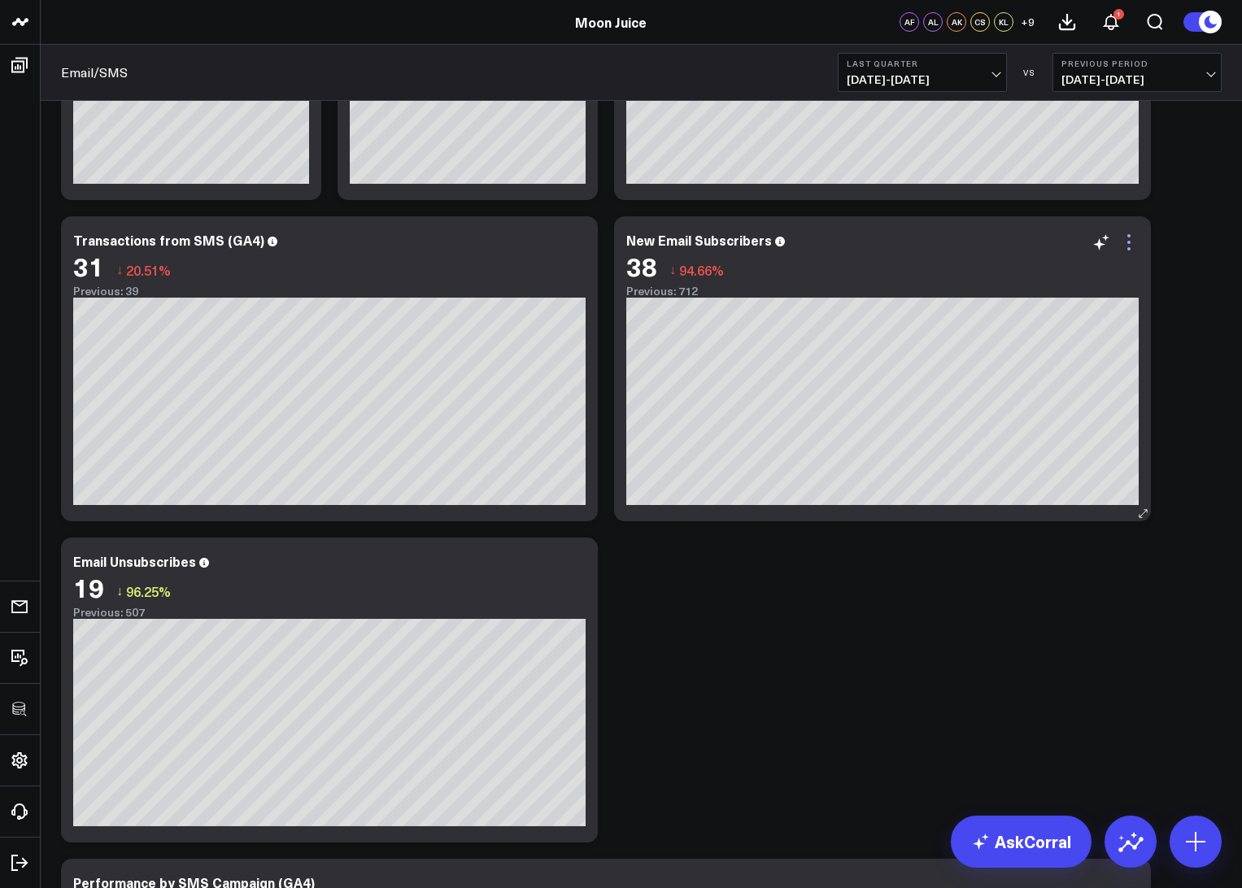
click at [956, 246] on icon at bounding box center [1129, 243] width 20 height 20
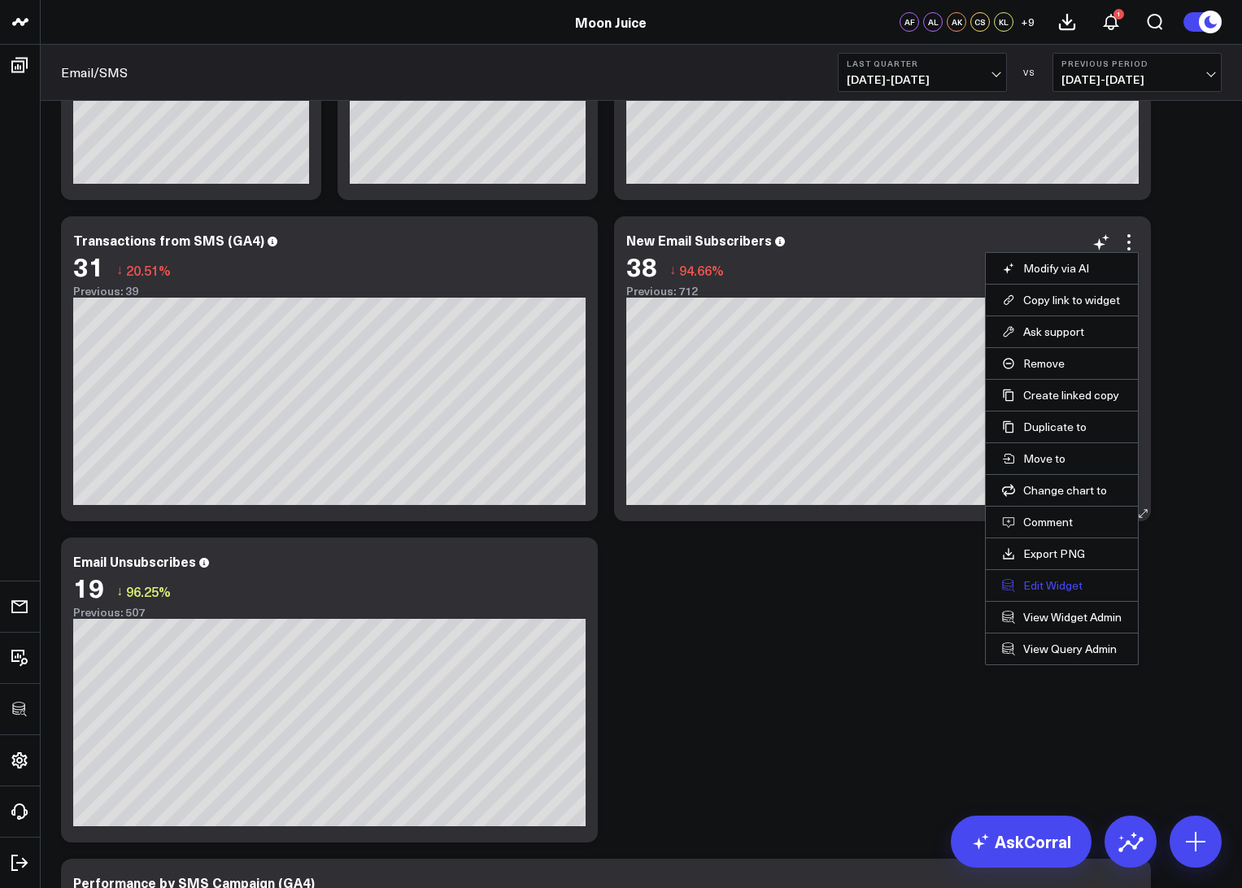
click at [956, 581] on button "Edit Widget" at bounding box center [1062, 585] width 120 height 15
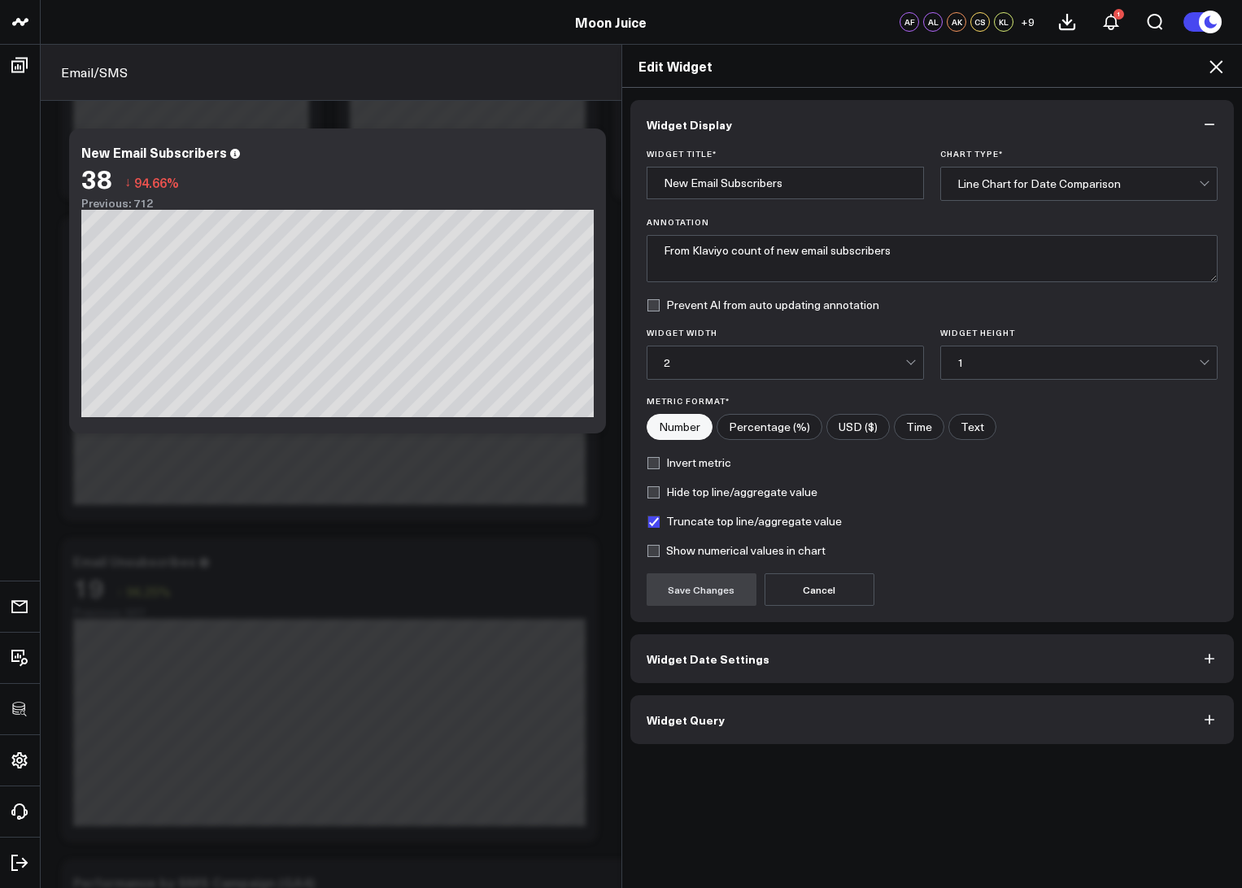
click at [776, 700] on button "Widget Query" at bounding box center [932, 720] width 604 height 49
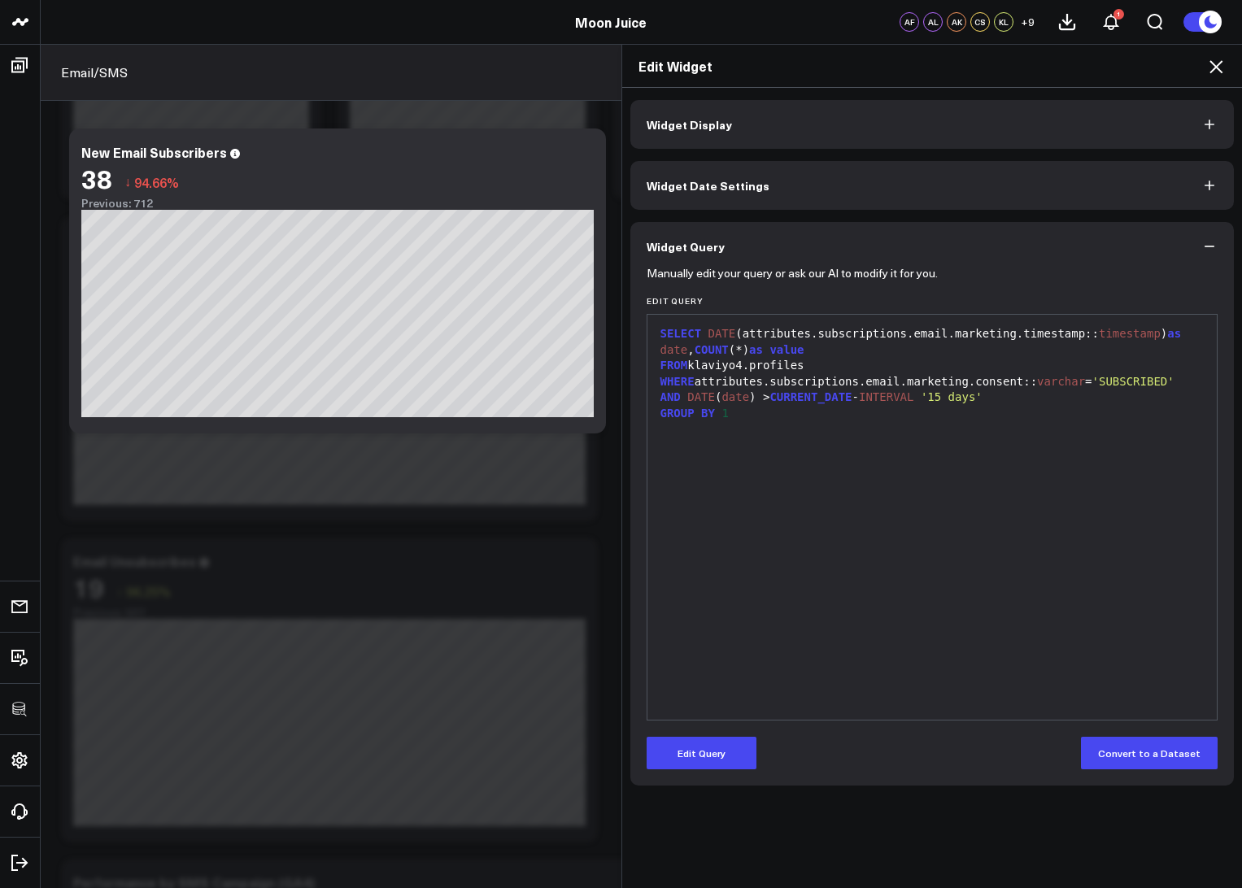
click at [956, 67] on div "Edit Widget" at bounding box center [932, 66] width 621 height 43
click at [956, 67] on icon at bounding box center [1216, 67] width 20 height 20
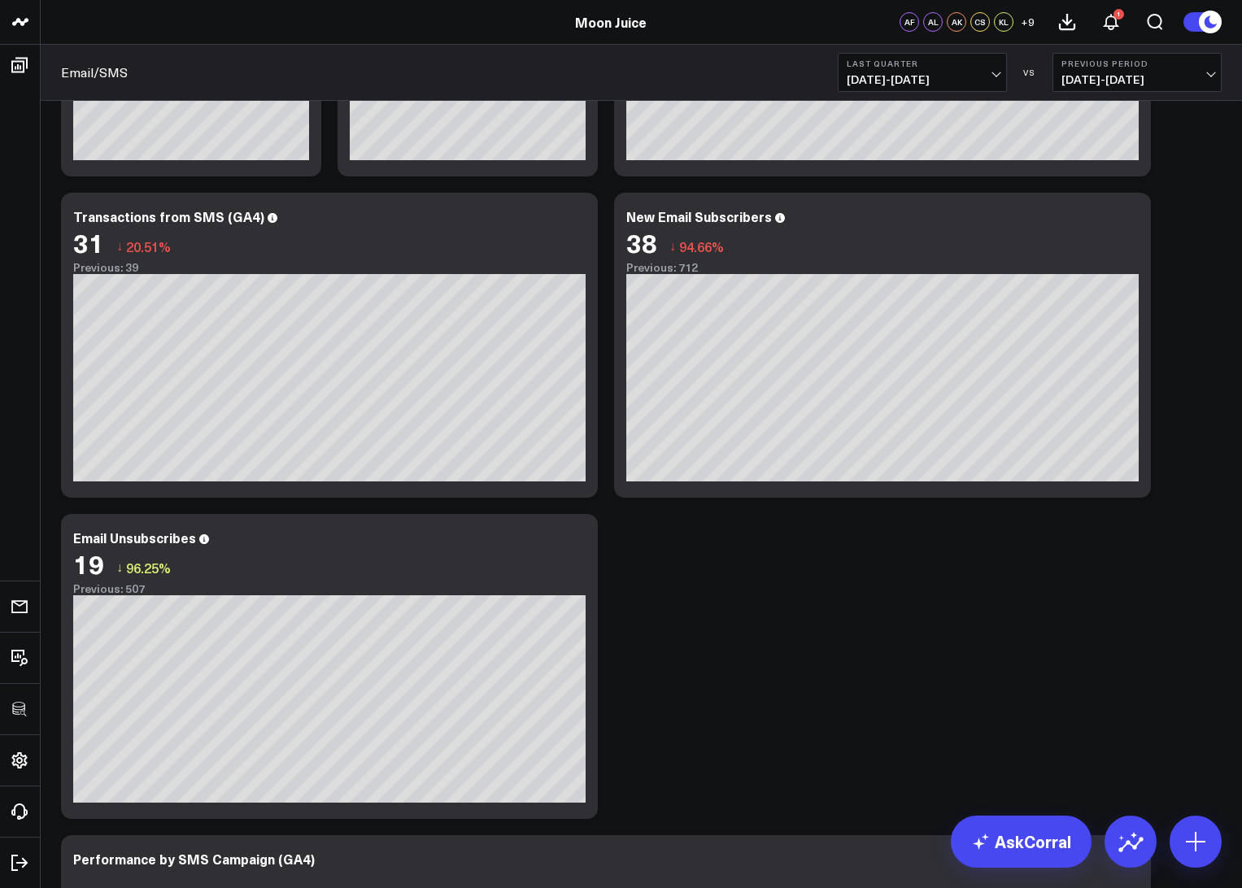
scroll to position [1908, 0]
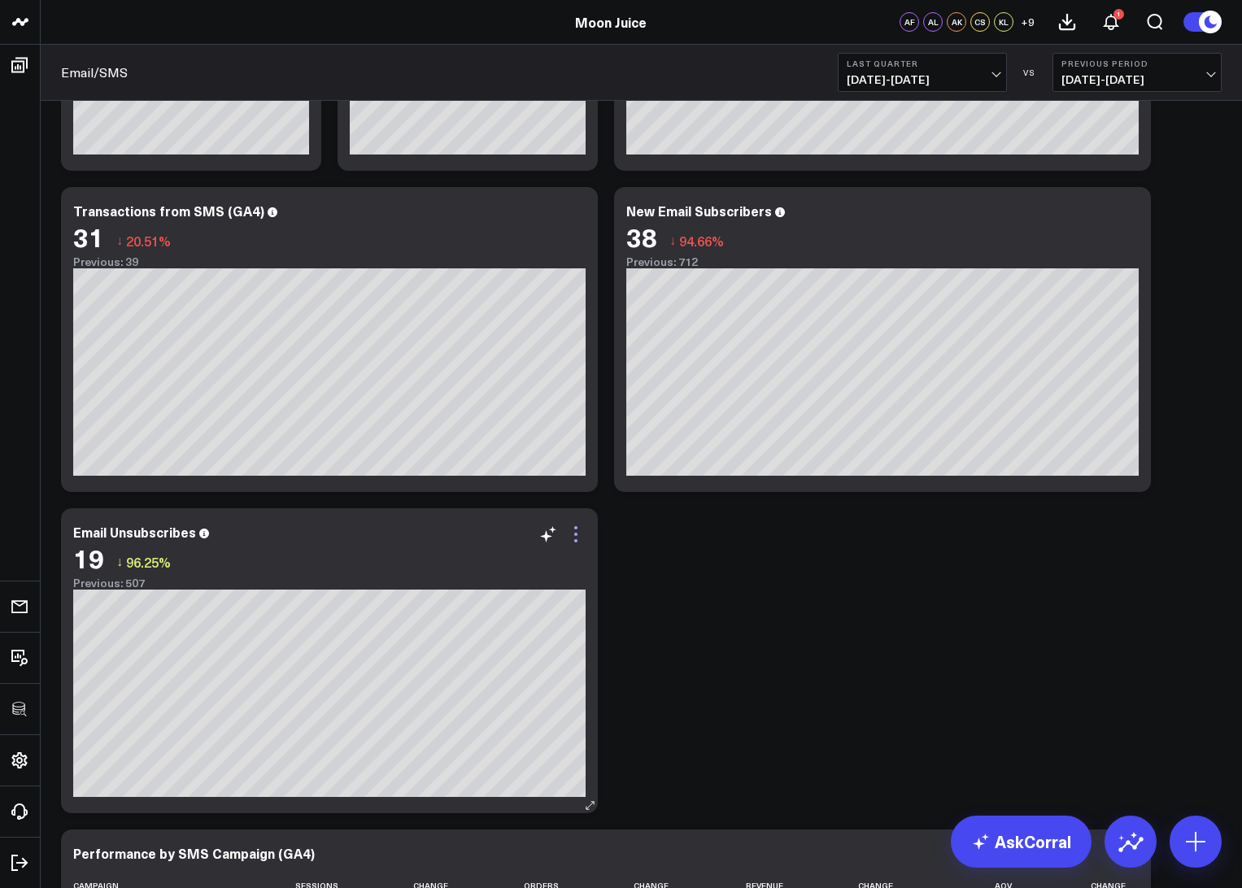
click at [578, 533] on icon at bounding box center [576, 535] width 20 height 20
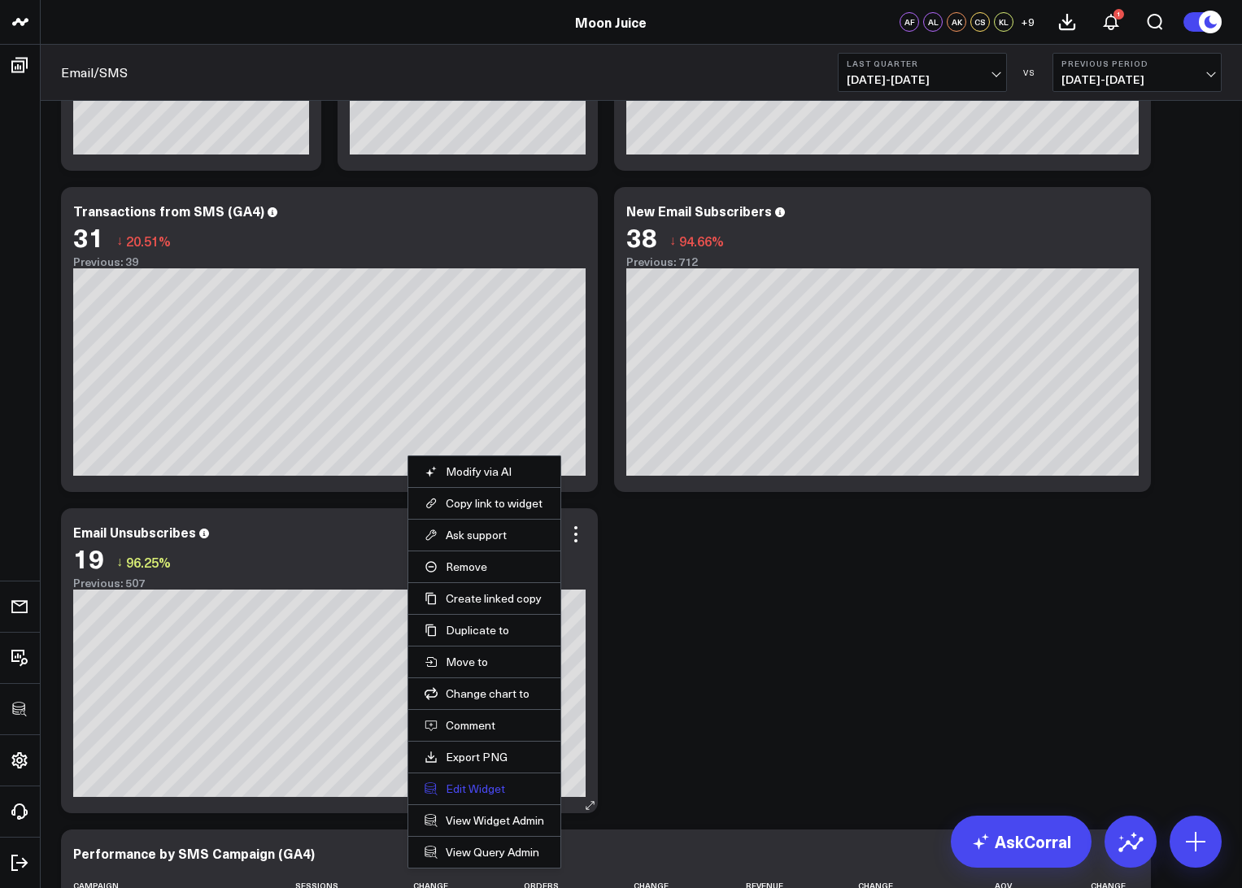
click at [481, 789] on button "Edit Widget" at bounding box center [485, 789] width 120 height 15
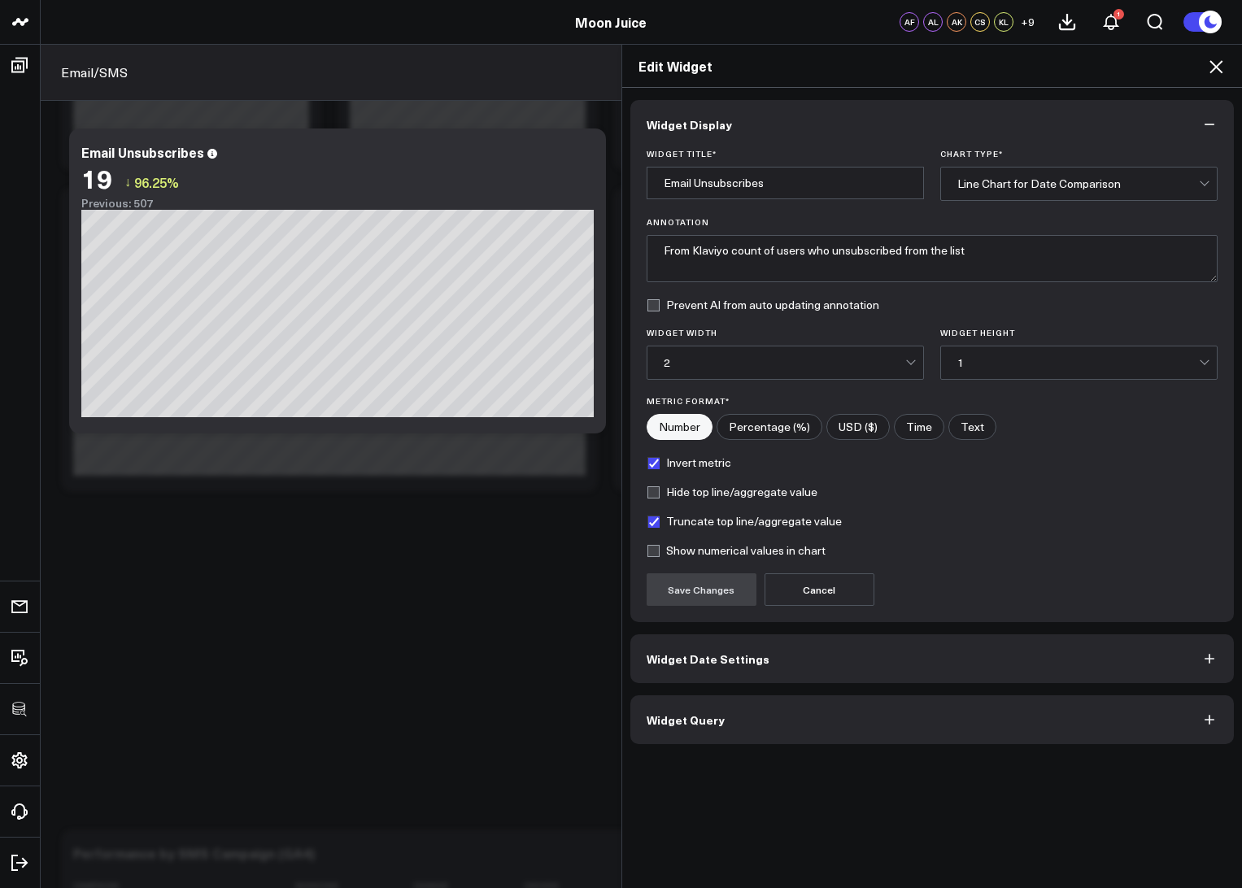
click at [956, 70] on icon at bounding box center [1216, 67] width 20 height 20
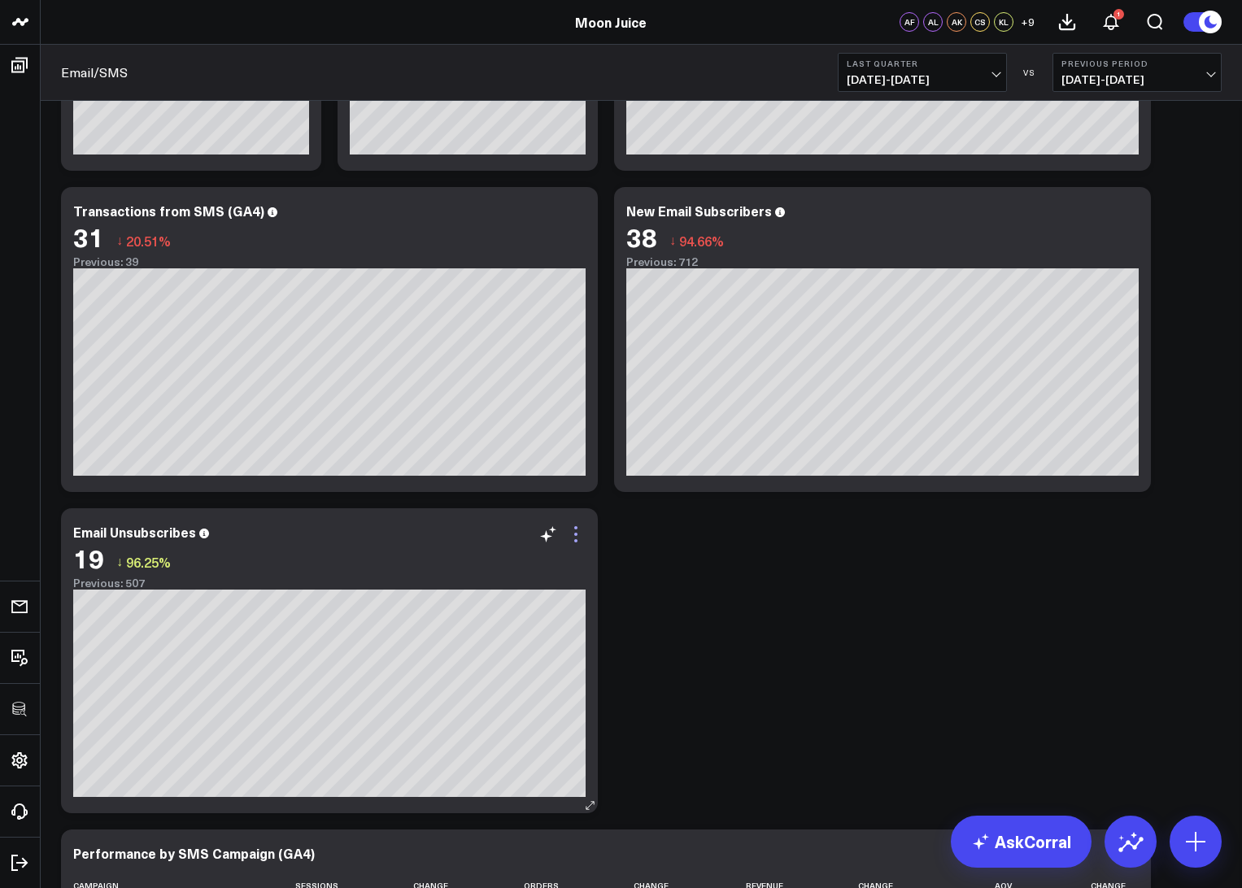
click at [573, 539] on icon at bounding box center [576, 535] width 20 height 20
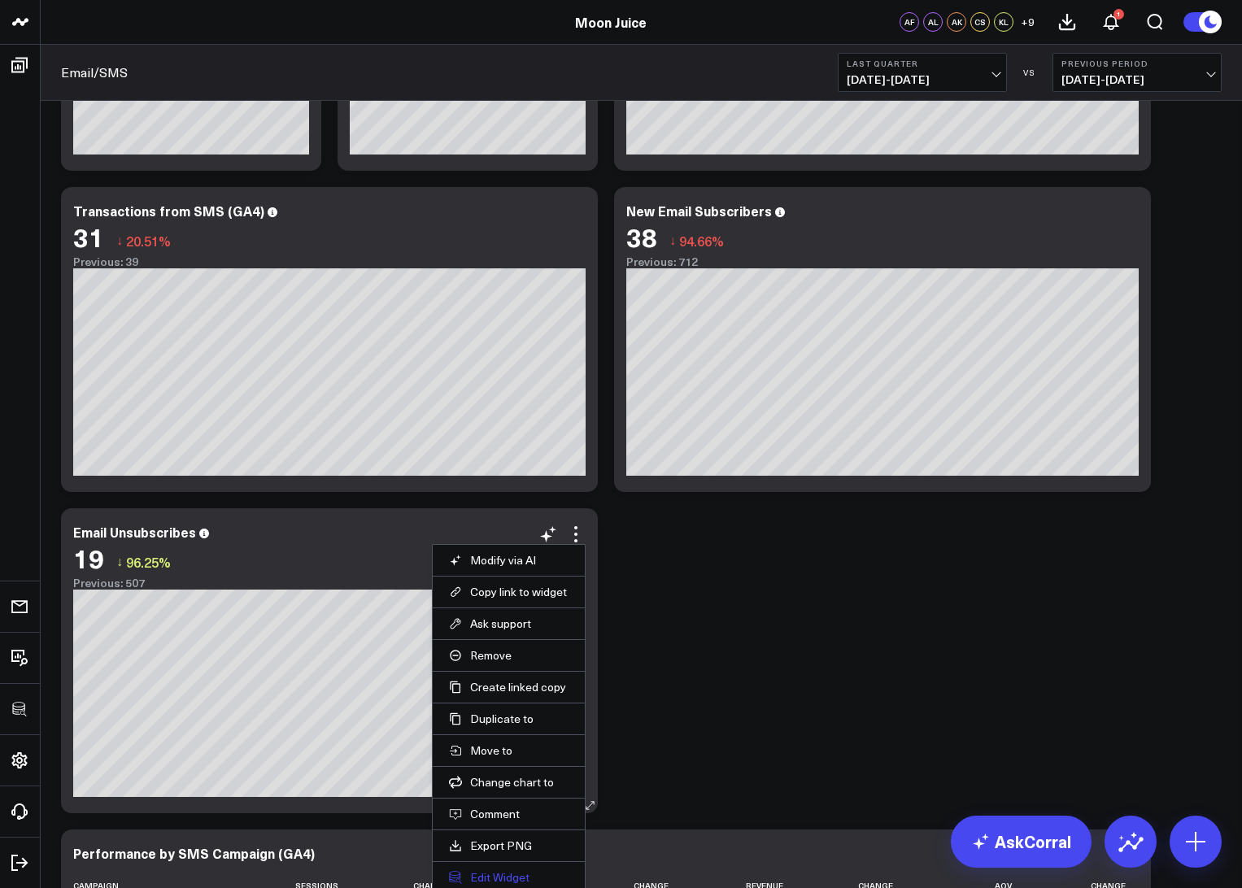
click at [497, 874] on button "Edit Widget" at bounding box center [509, 877] width 120 height 15
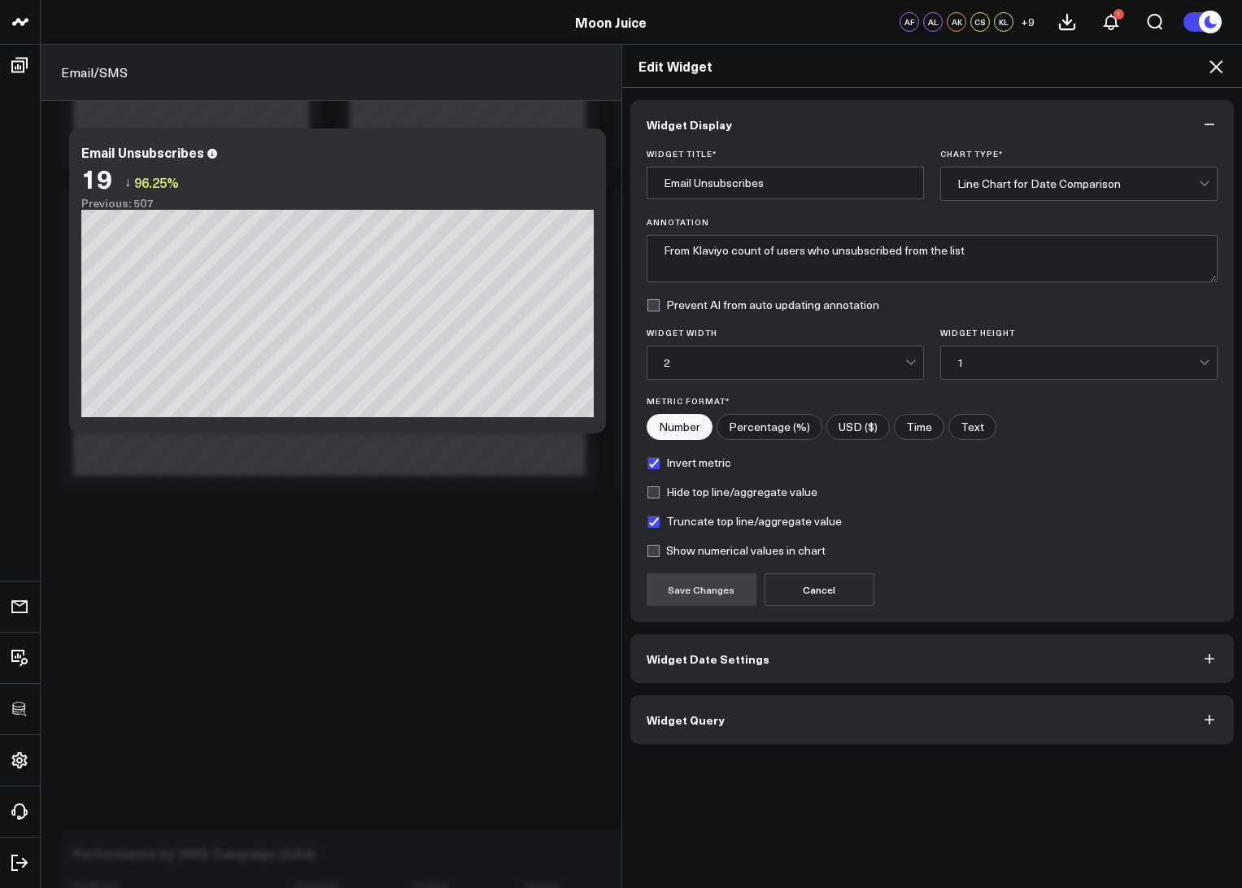
click at [692, 716] on span "Widget Query" at bounding box center [686, 719] width 78 height 13
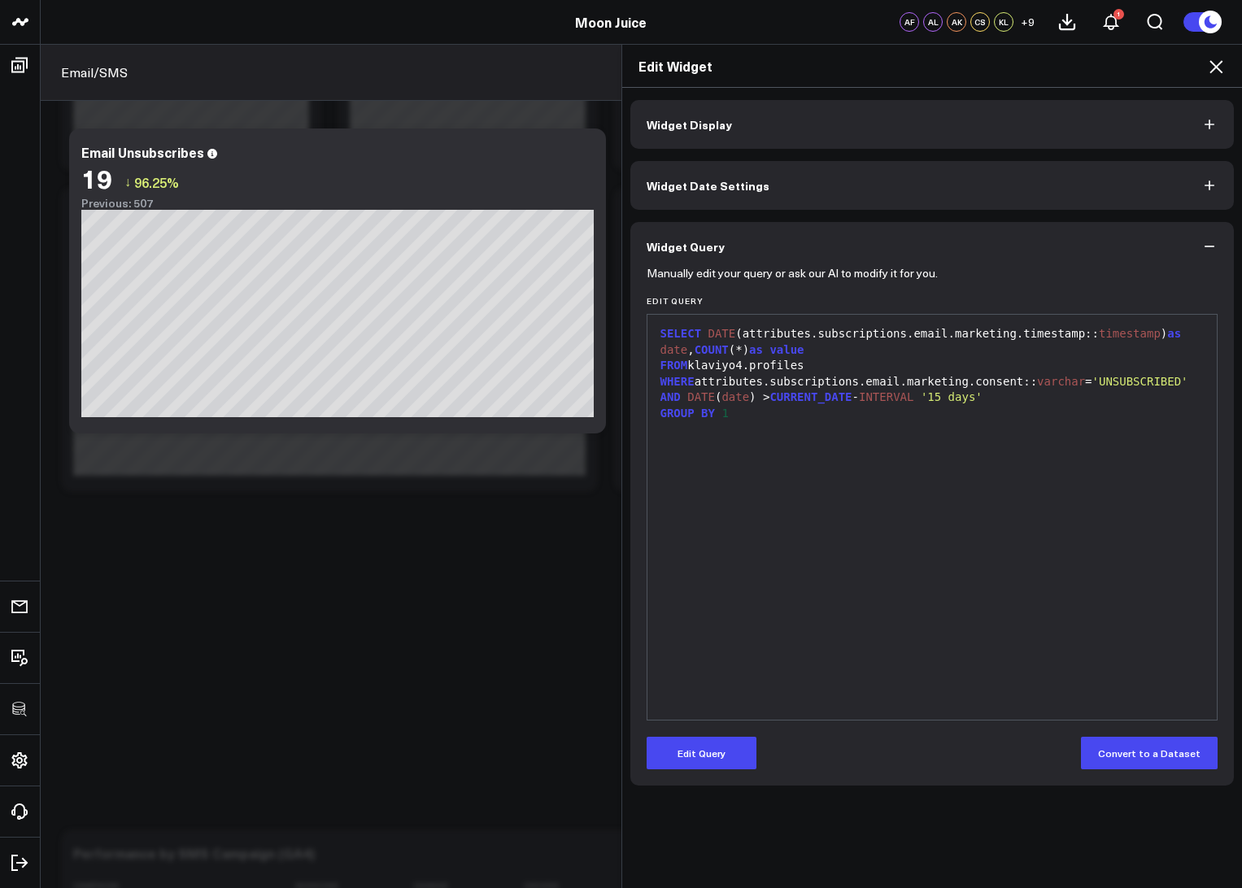
click at [892, 372] on div "FROM klaviyo4.profiles" at bounding box center [933, 366] width 554 height 16
click at [830, 383] on div "WHERE attributes.subscriptions.email.marketing.consent:: varchar = 'UNSUBSCRIBE…" at bounding box center [933, 382] width 554 height 16
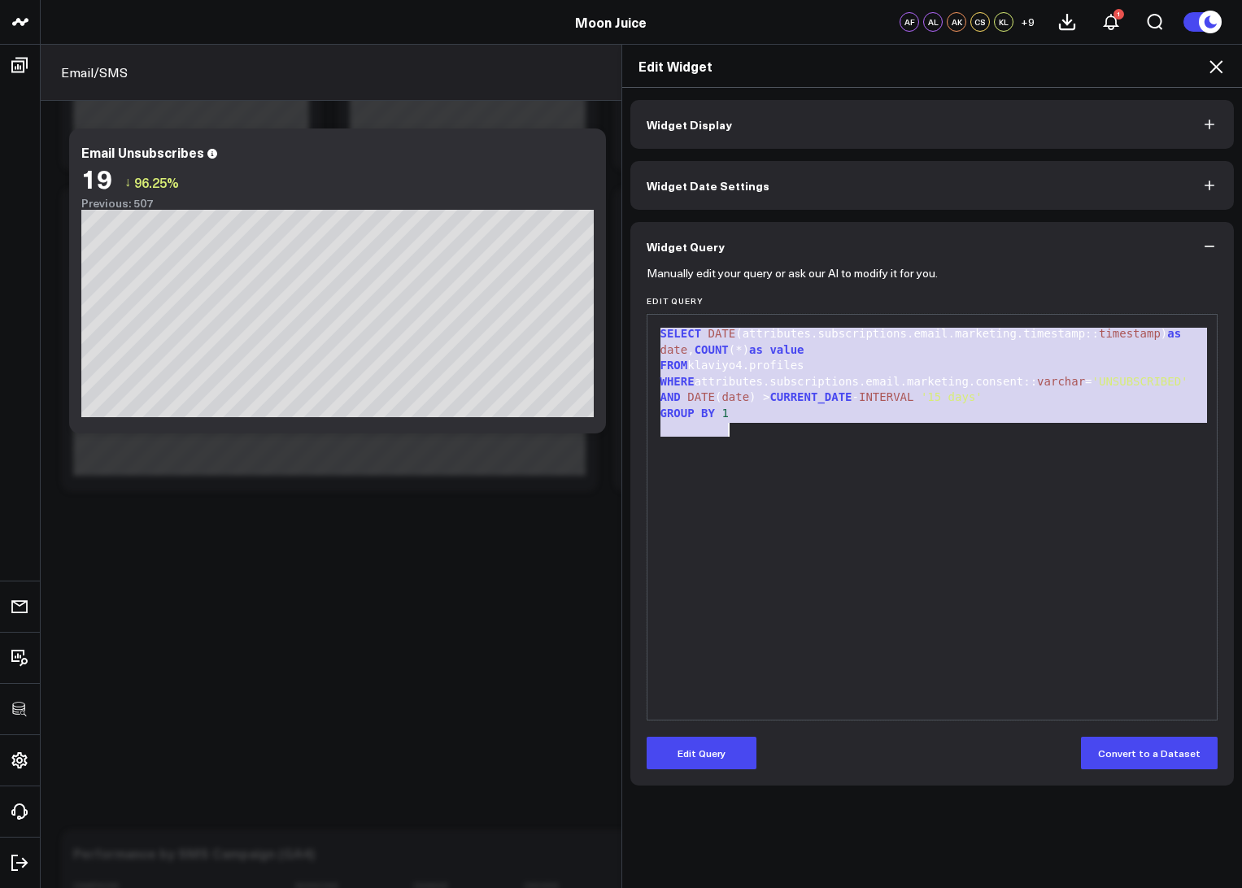
copy div "SELECT DATE (attributes.subscriptions.email.marketing.timestamp:: timestamp ) a…"
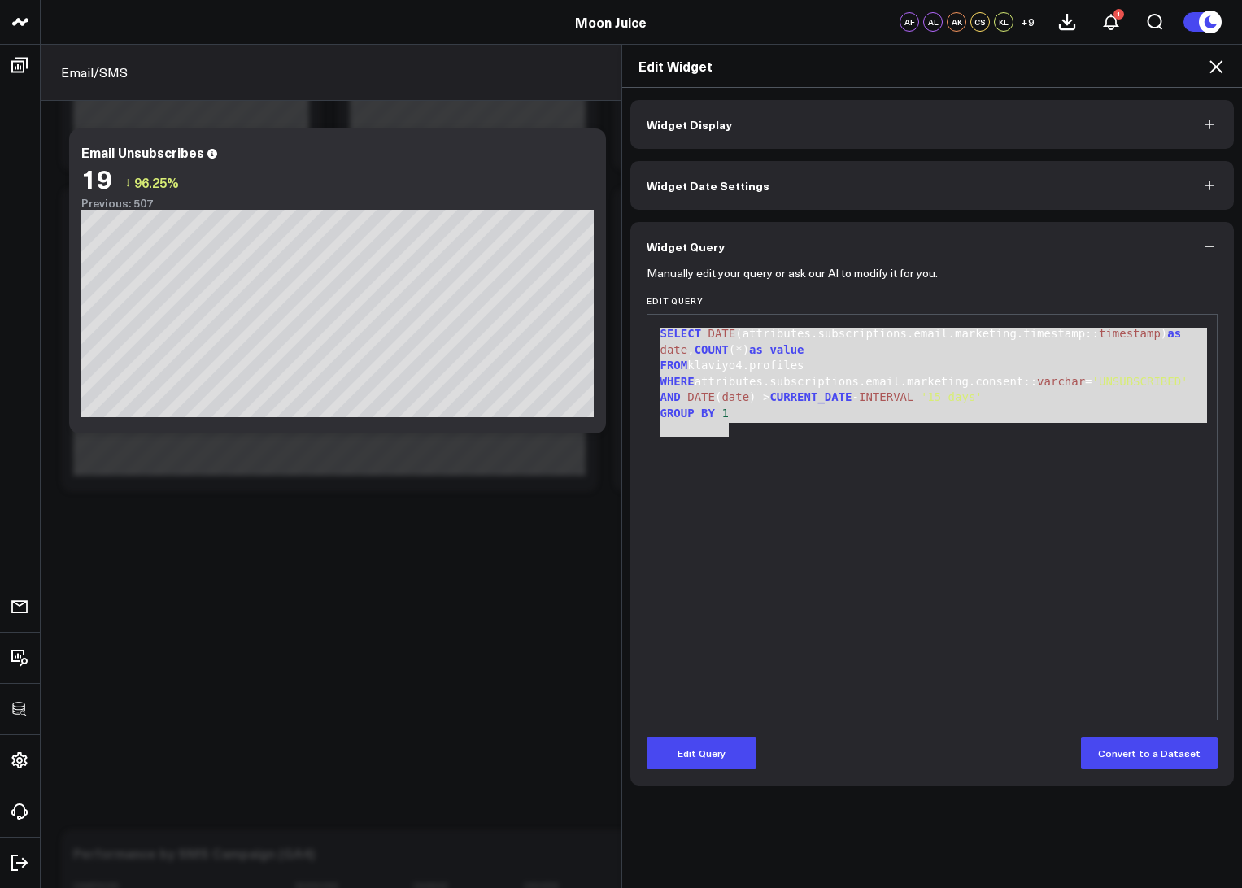
click at [956, 73] on div "Edit Widget" at bounding box center [932, 66] width 621 height 43
click at [956, 70] on icon at bounding box center [1216, 67] width 20 height 20
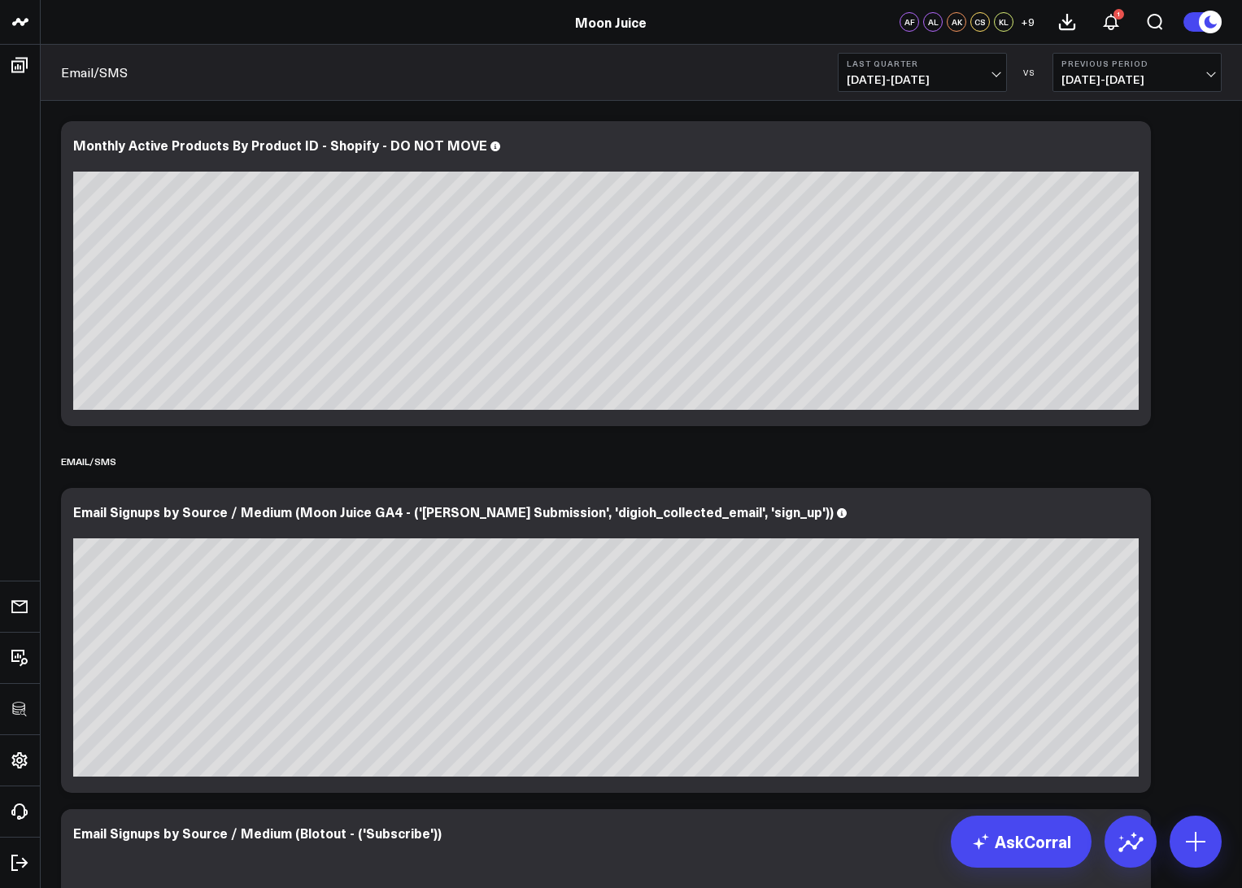
click at [918, 62] on b "Last Quarter" at bounding box center [922, 64] width 151 height 10
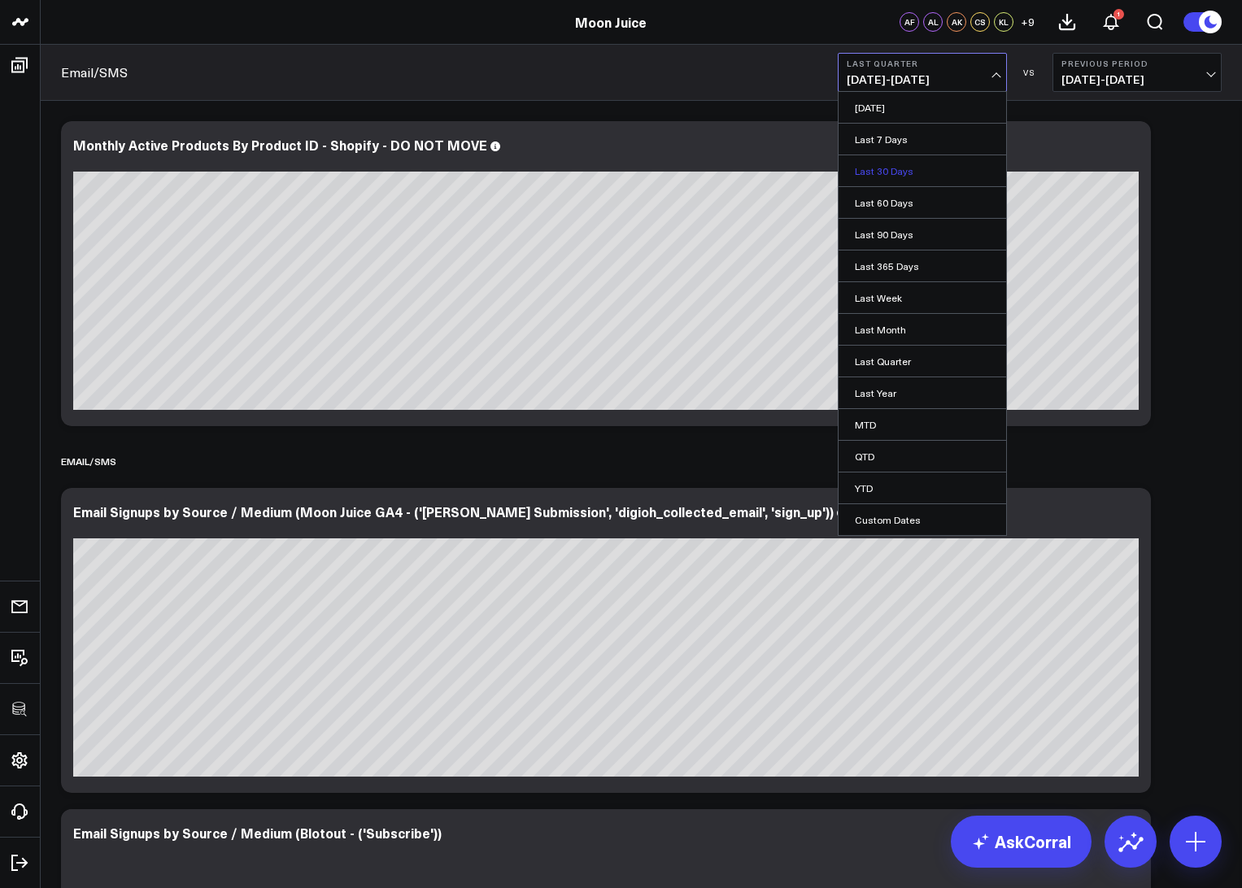
click at [887, 172] on link "Last 30 Days" at bounding box center [923, 170] width 168 height 31
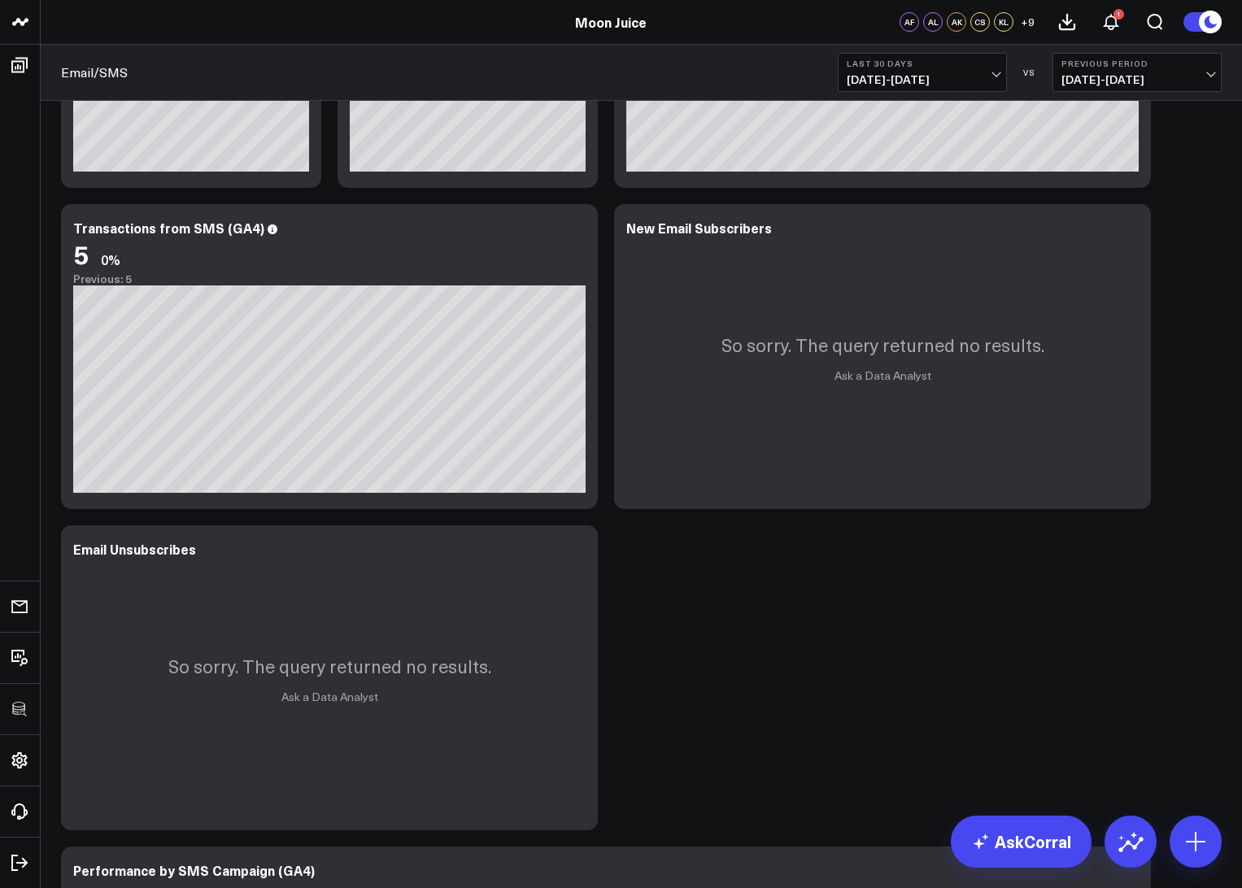
scroll to position [1894, 0]
